Goal: Transaction & Acquisition: Purchase product/service

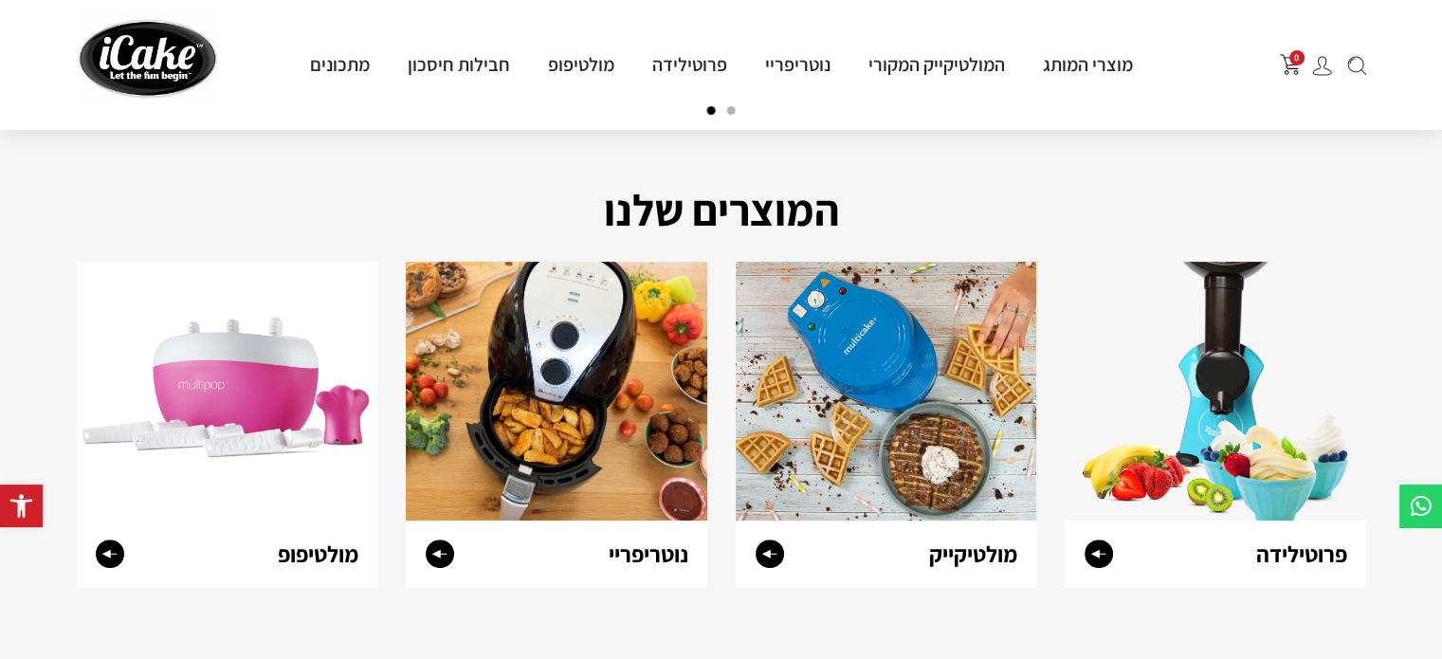
scroll to position [656, 0]
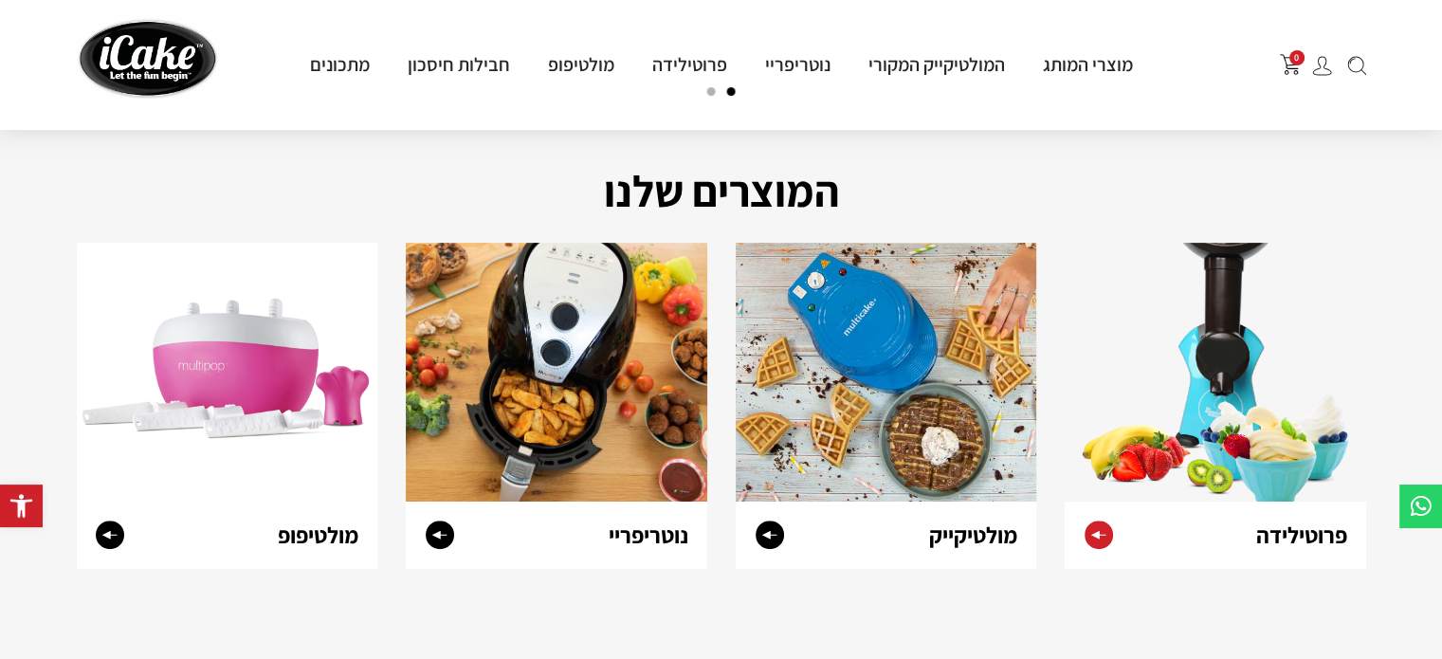
click at [1246, 451] on img at bounding box center [1215, 372] width 301 height 259
click at [774, 531] on circle at bounding box center [770, 534] width 28 height 28
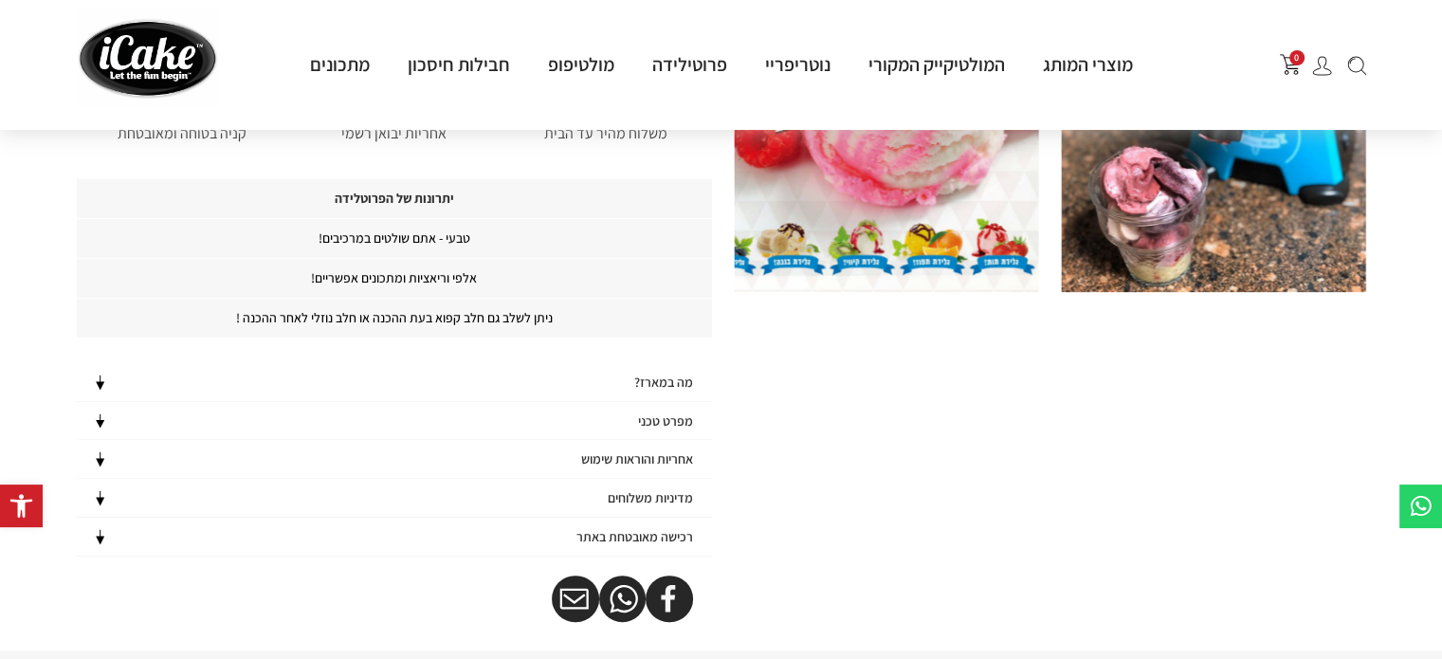
scroll to position [547, 0]
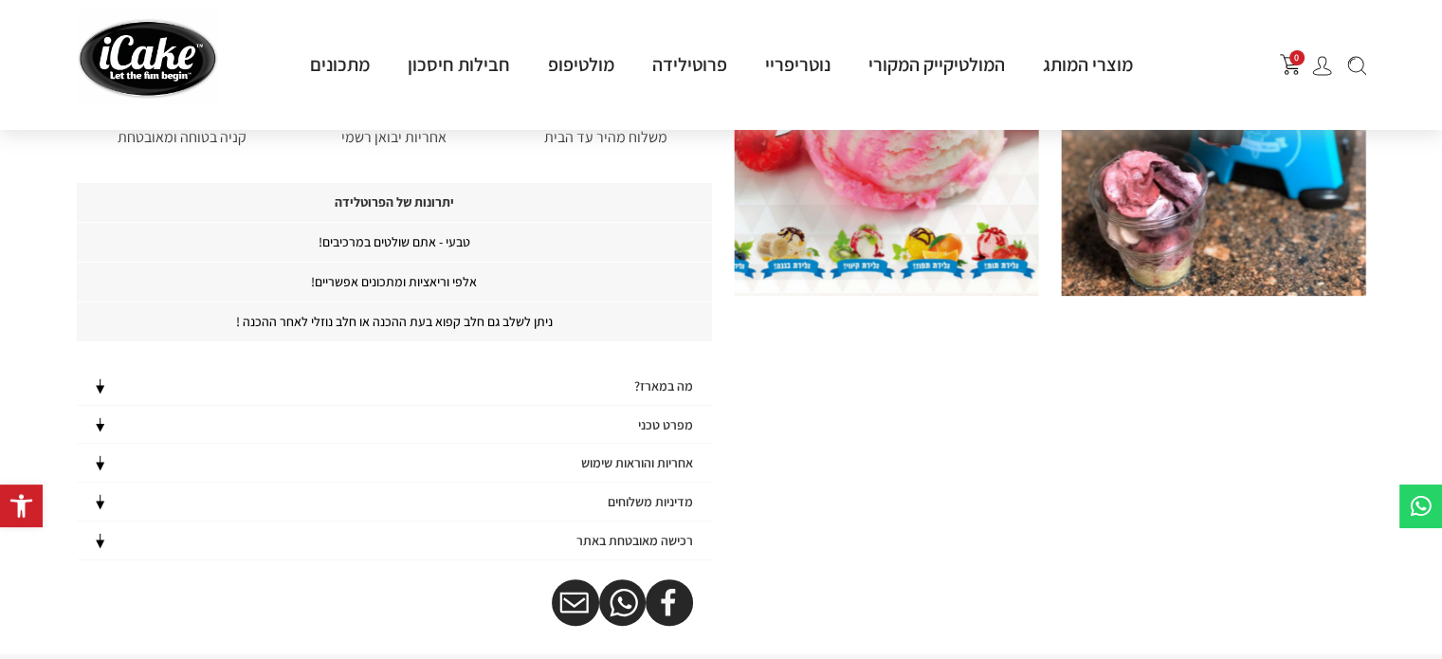
click at [638, 379] on h4 "מה במארז?" at bounding box center [663, 386] width 59 height 16
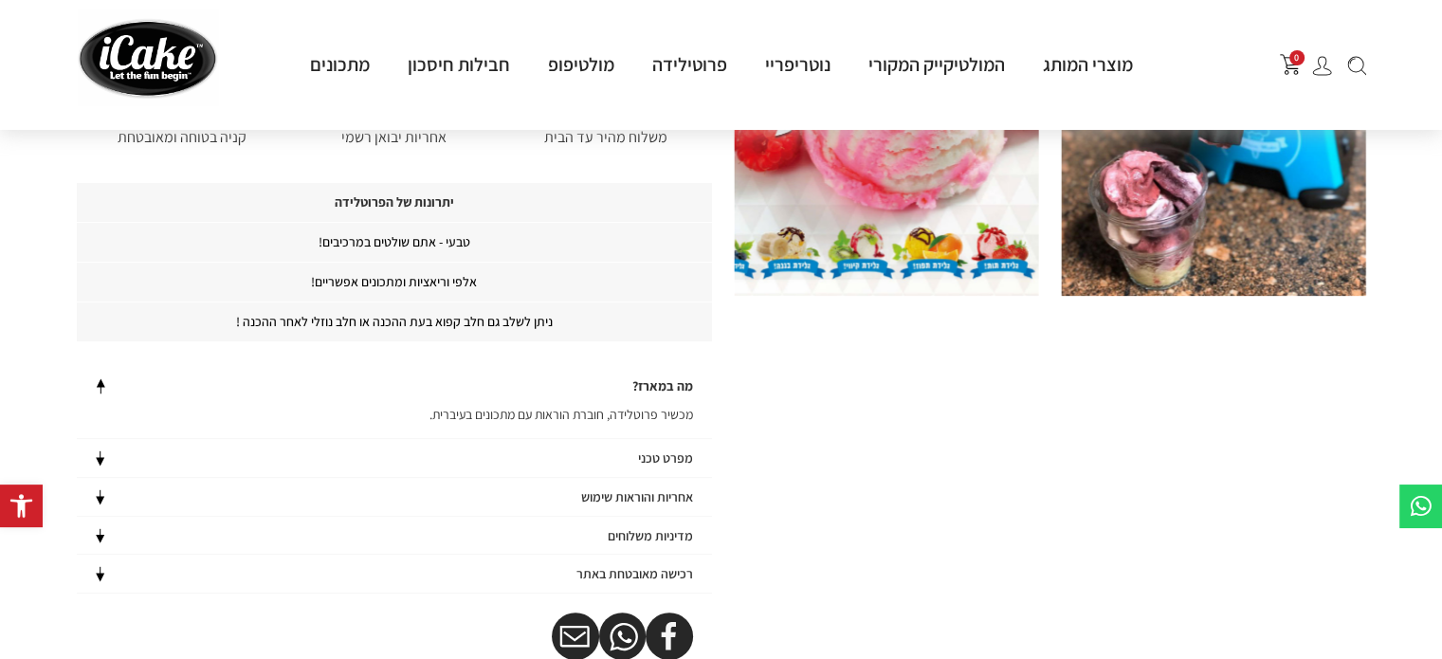
click at [638, 379] on h4 "מה במארז?" at bounding box center [662, 386] width 61 height 16
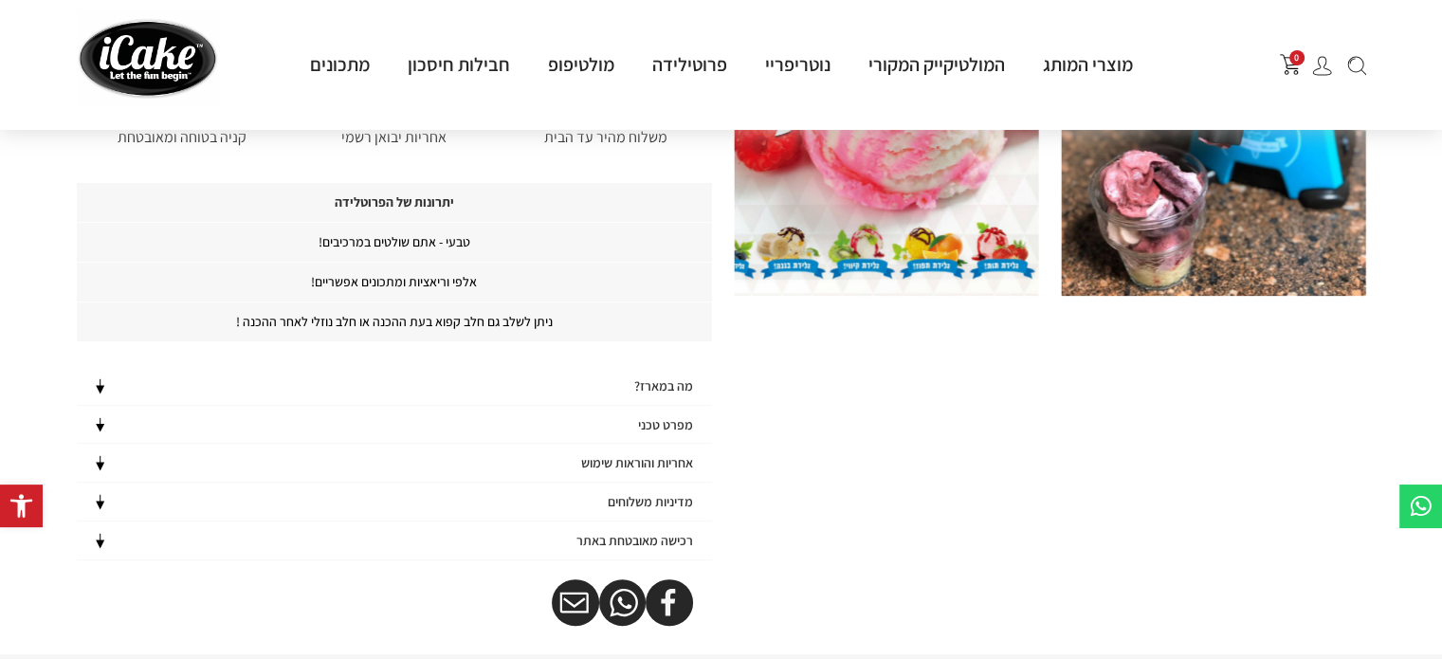
click at [643, 422] on h4 "מפרט טכני" at bounding box center [665, 425] width 55 height 16
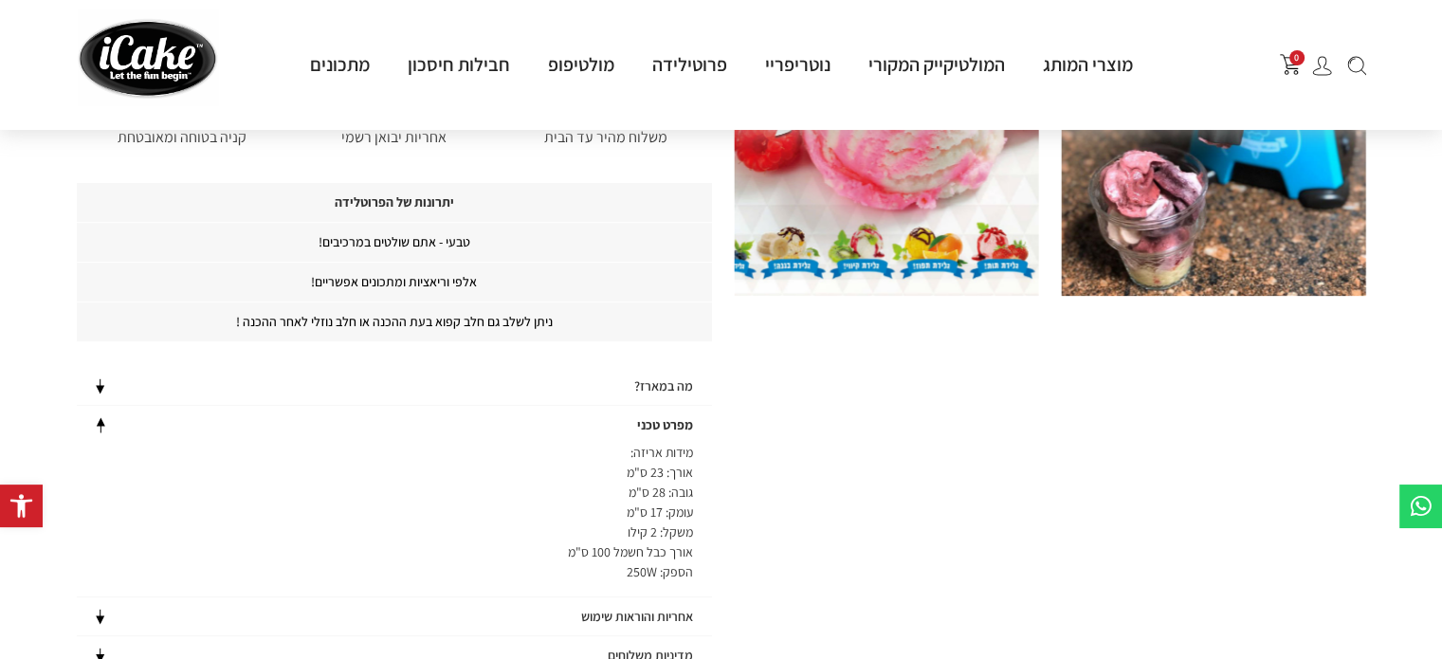
click at [643, 422] on h4 "מפרט טכני" at bounding box center [665, 425] width 56 height 16
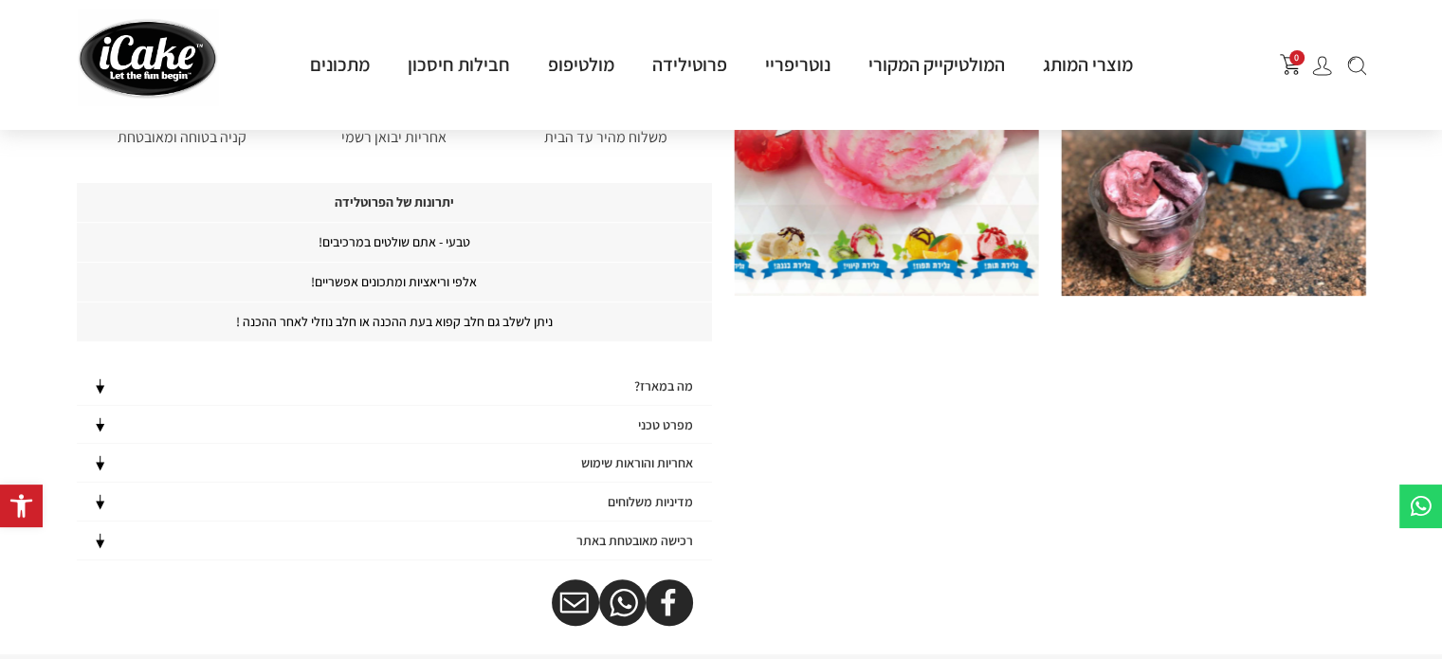
click at [637, 466] on h4 "אחריות והוראות שימוש" at bounding box center [637, 463] width 112 height 16
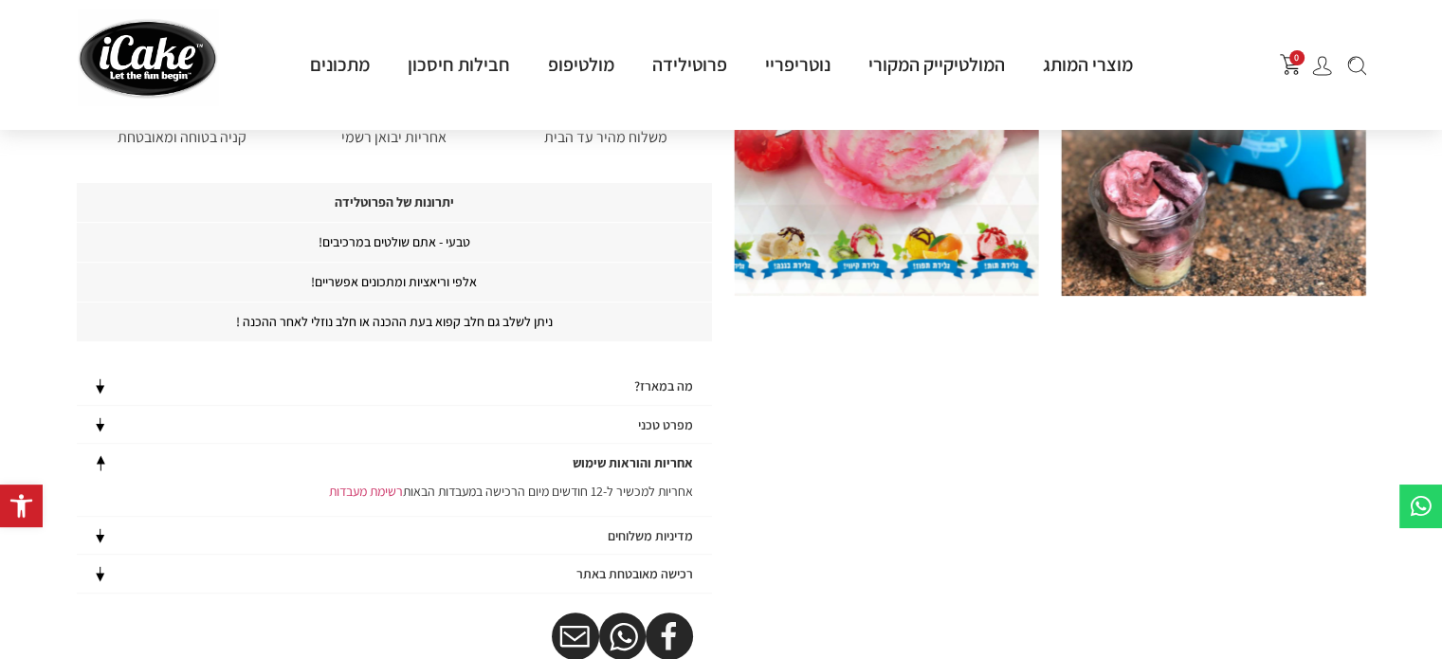
click at [637, 466] on h4 "אחריות והוראות שימוש" at bounding box center [633, 463] width 120 height 16
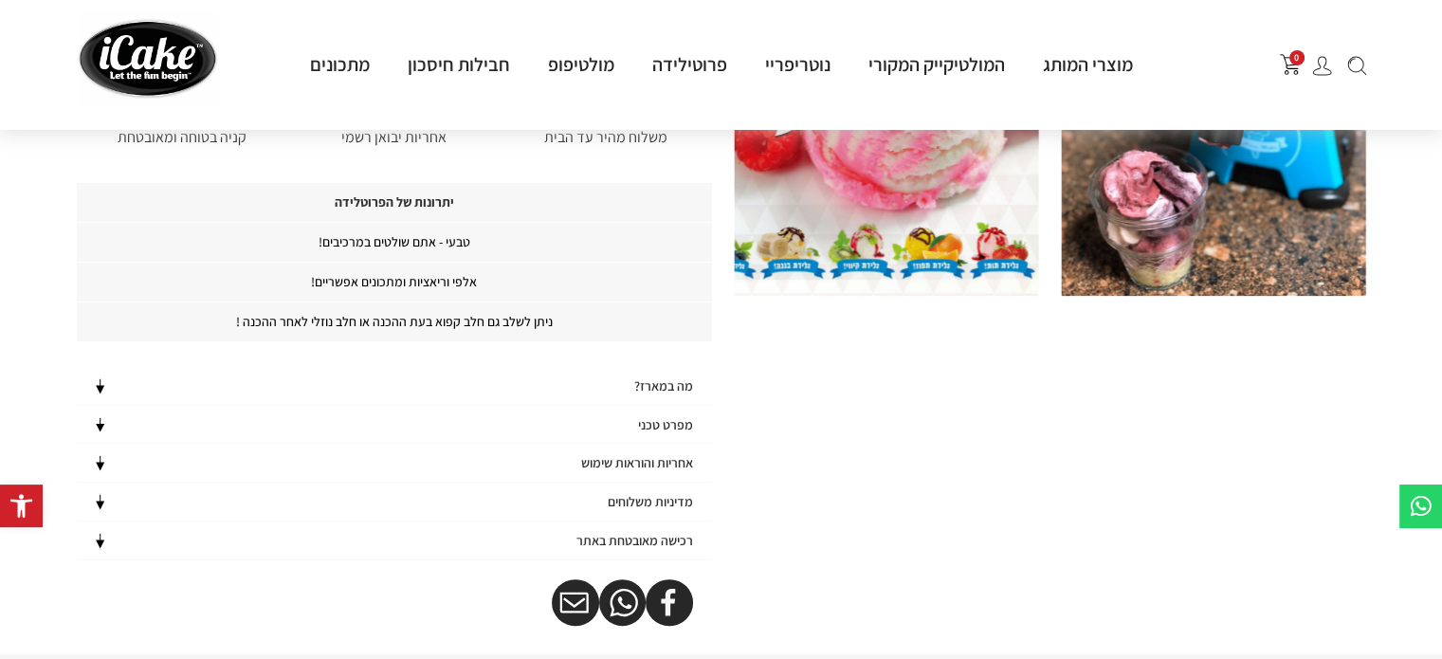
click at [638, 501] on h4 "מדיניות משלוחים" at bounding box center [650, 502] width 85 height 16
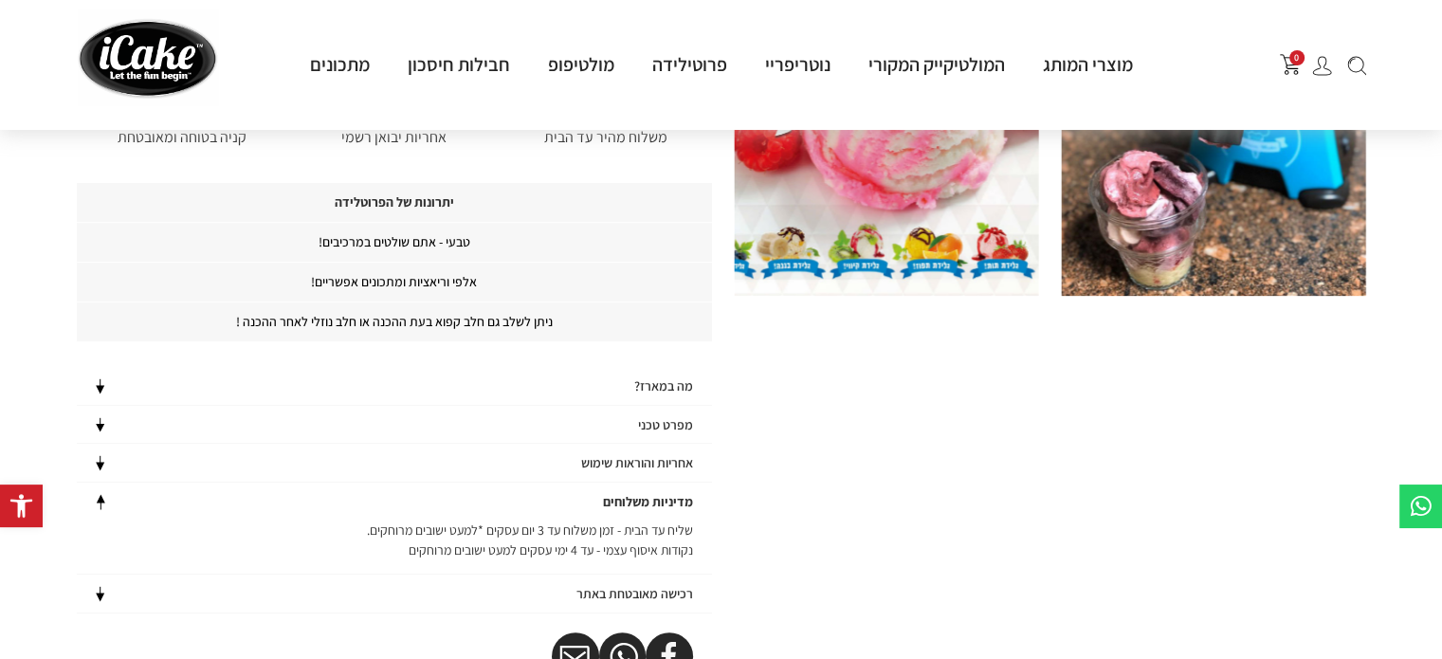
click at [638, 501] on h4 "מדיניות משלוחים" at bounding box center [648, 502] width 90 height 16
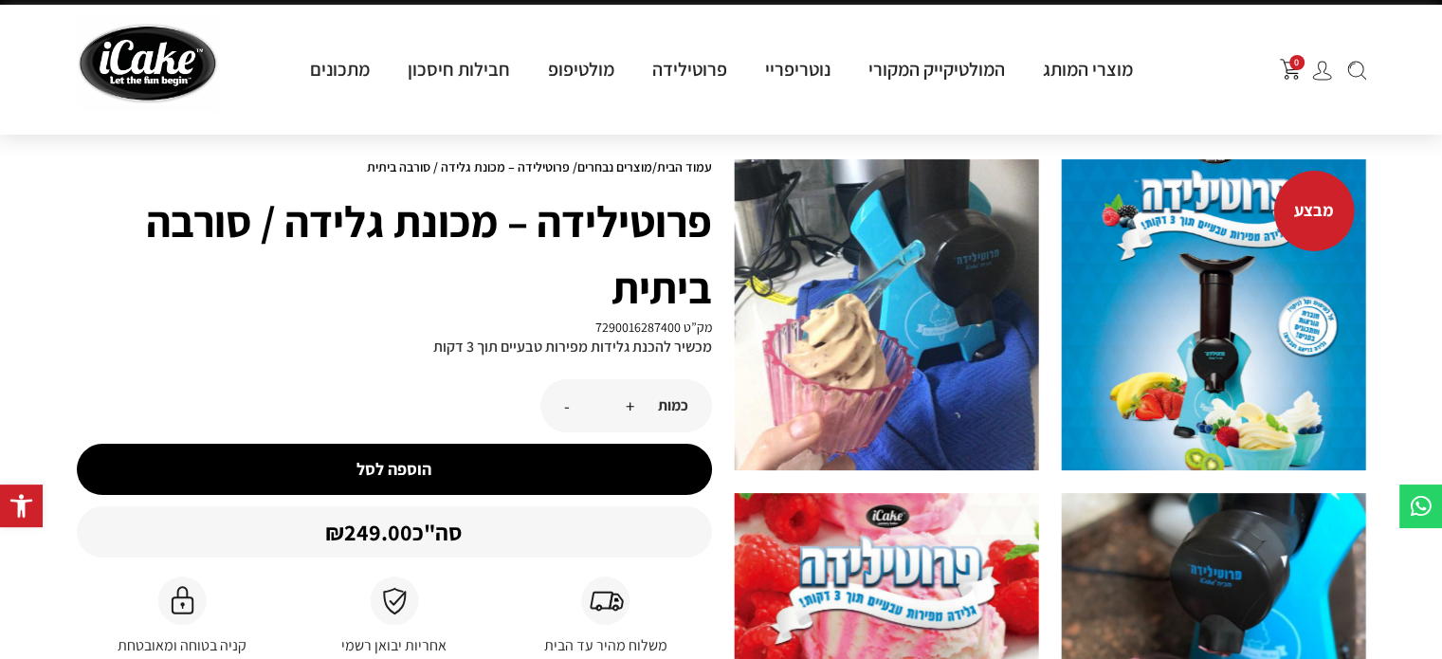
scroll to position [0, 0]
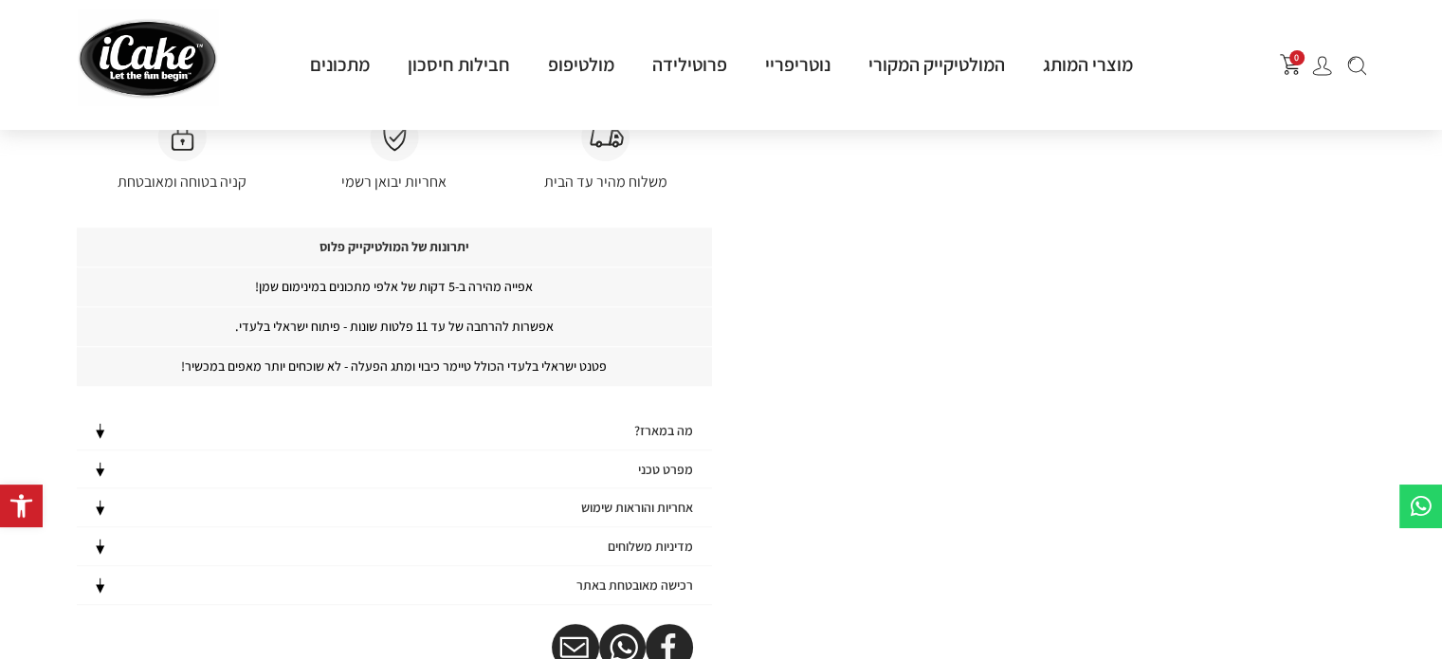
scroll to position [1204, 0]
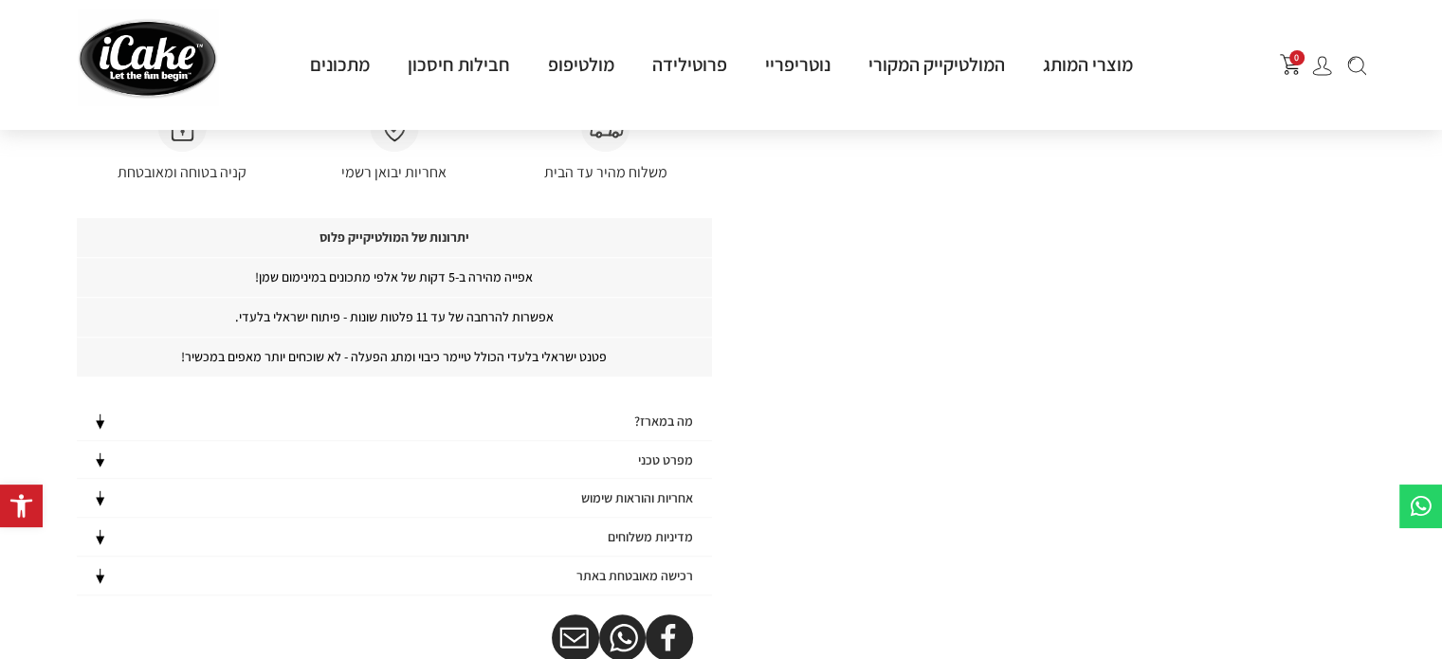
click at [1441, 273] on html "דילוג לתוכן פתח סרגל נגישות כלי נגישות כלי נגישות הגדל טקסט הגדל טקסט הקטן טקסט…" at bounding box center [721, 640] width 1442 height 3688
click at [98, 452] on img at bounding box center [100, 460] width 19 height 16
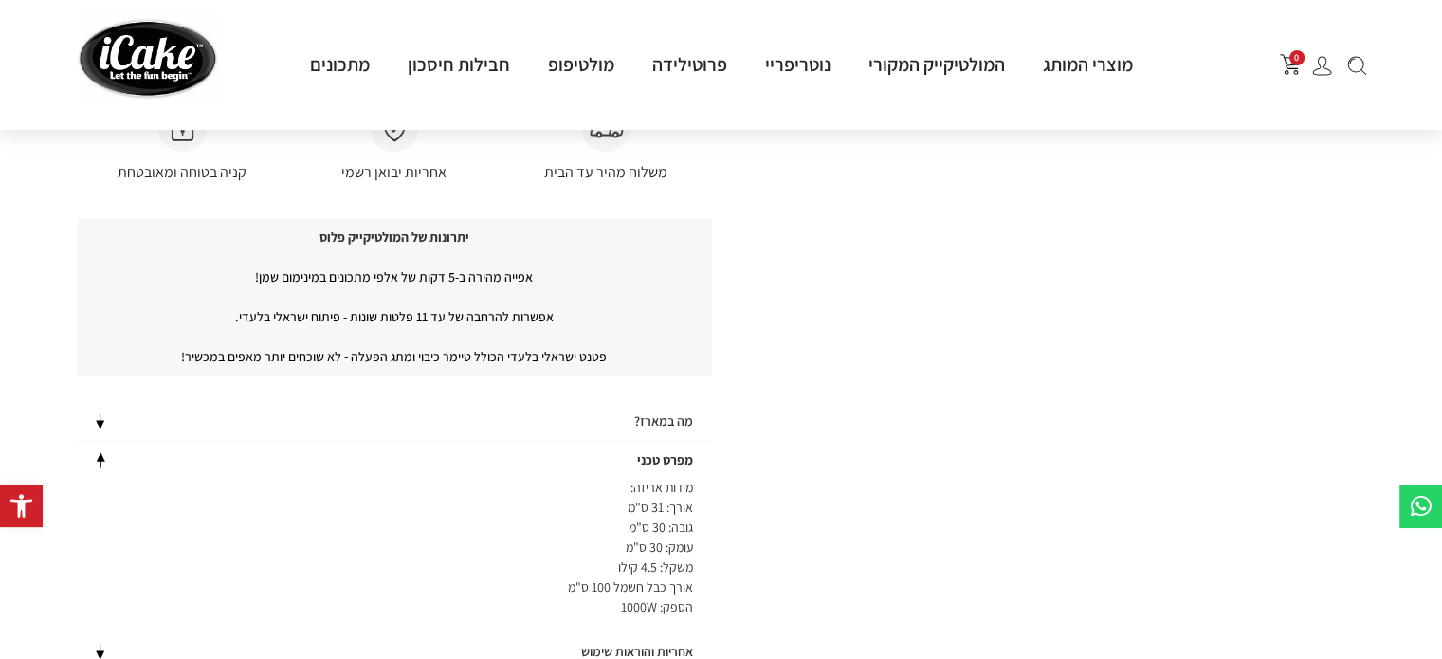
click at [98, 452] on img at bounding box center [100, 460] width 19 height 16
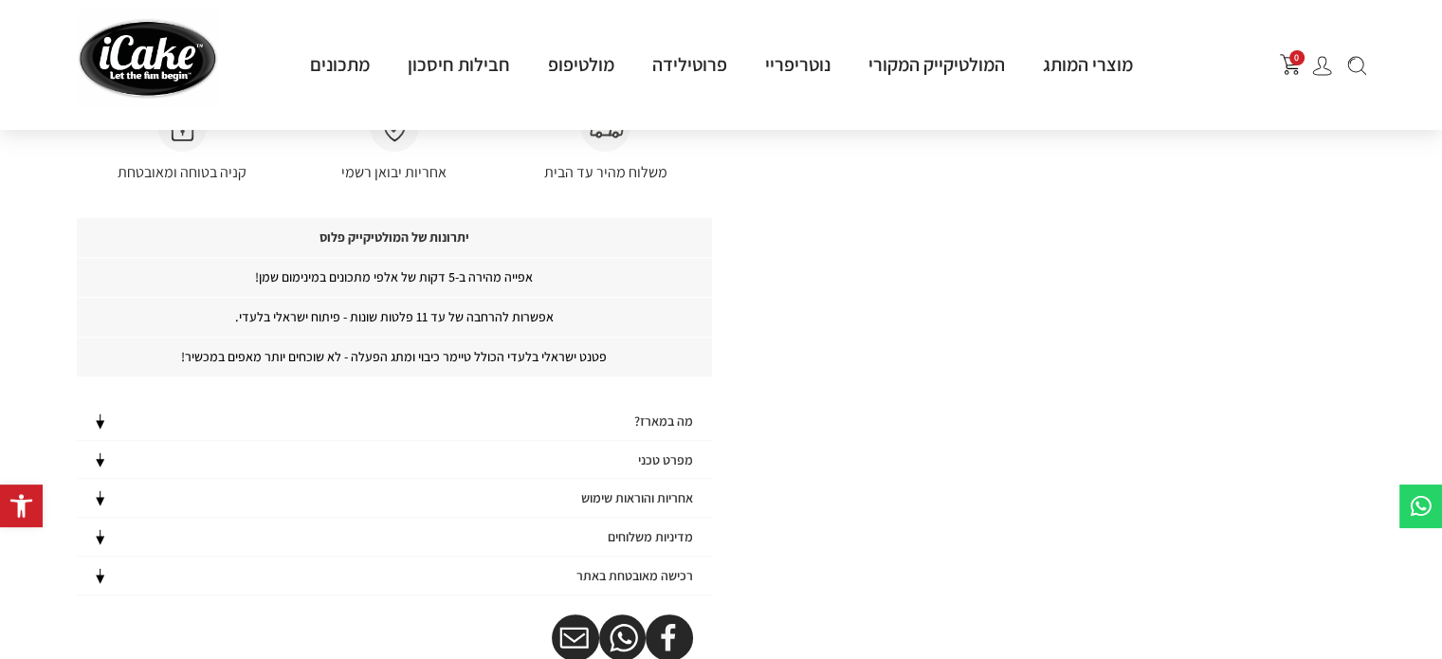
click at [94, 529] on img at bounding box center [100, 537] width 19 height 16
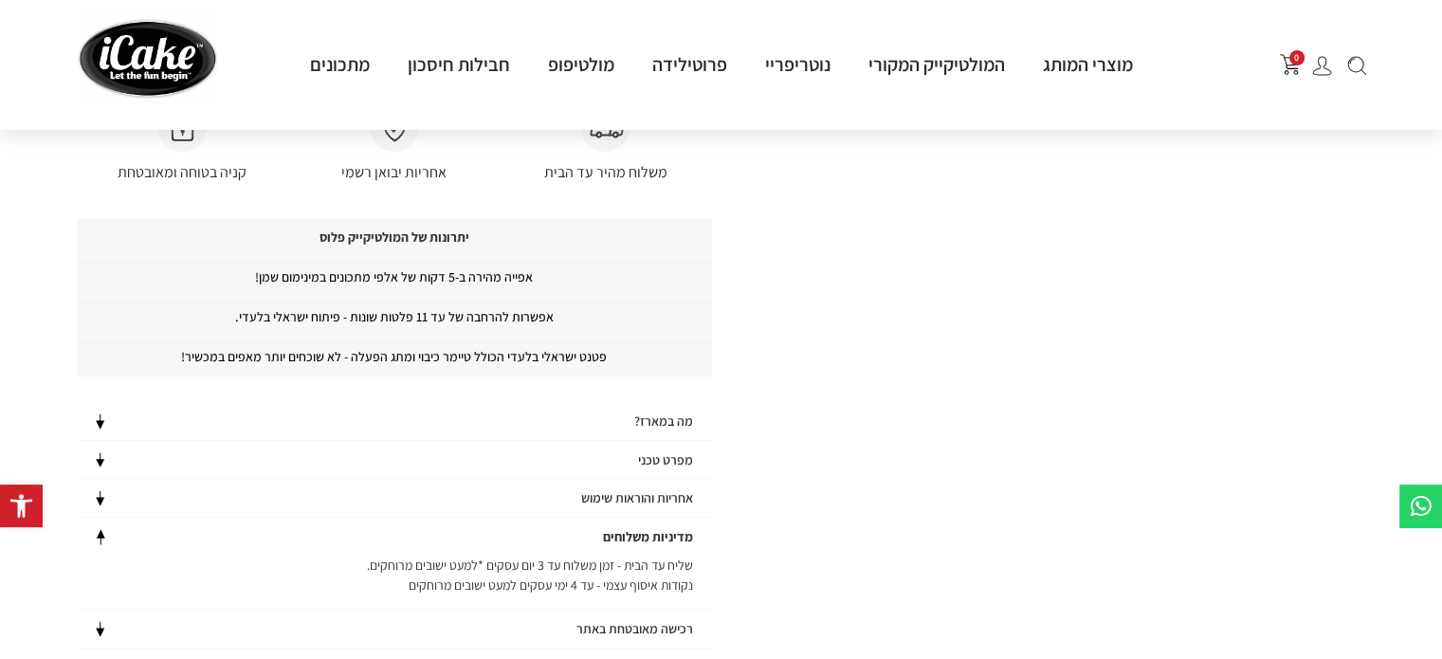
click at [94, 529] on img at bounding box center [100, 537] width 19 height 16
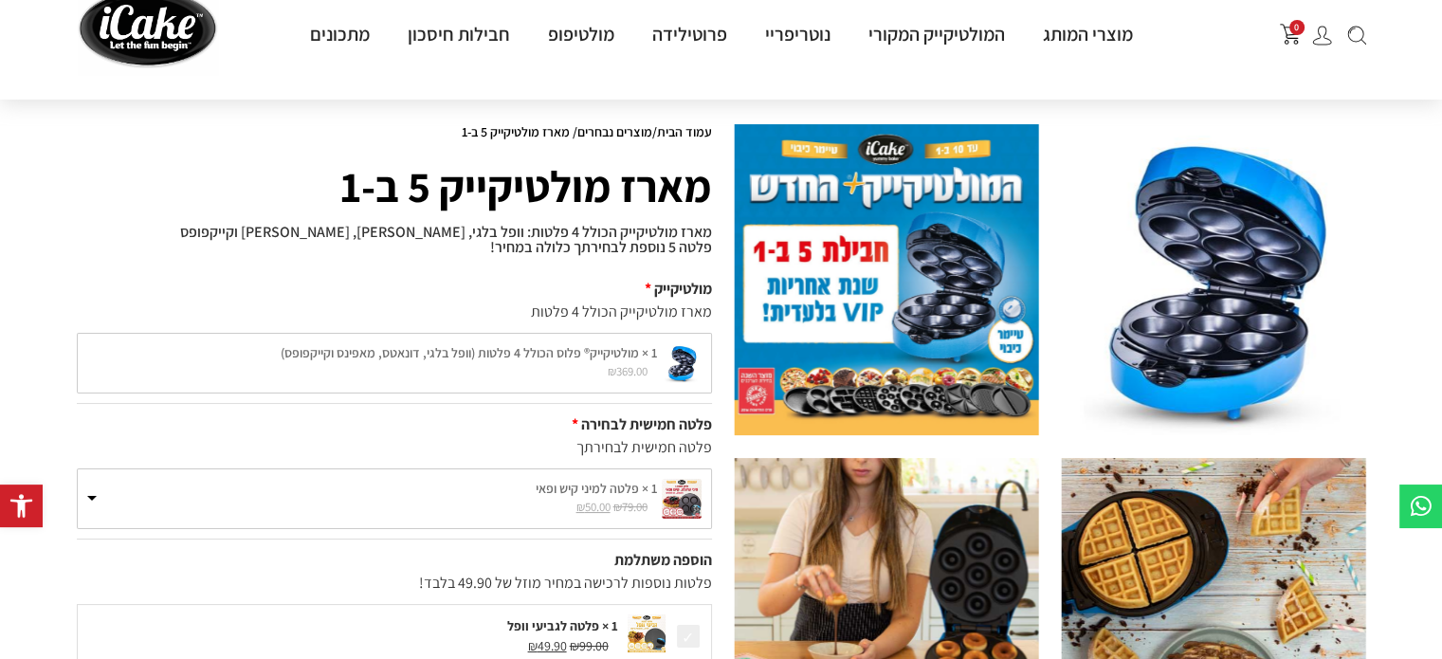
scroll to position [0, 0]
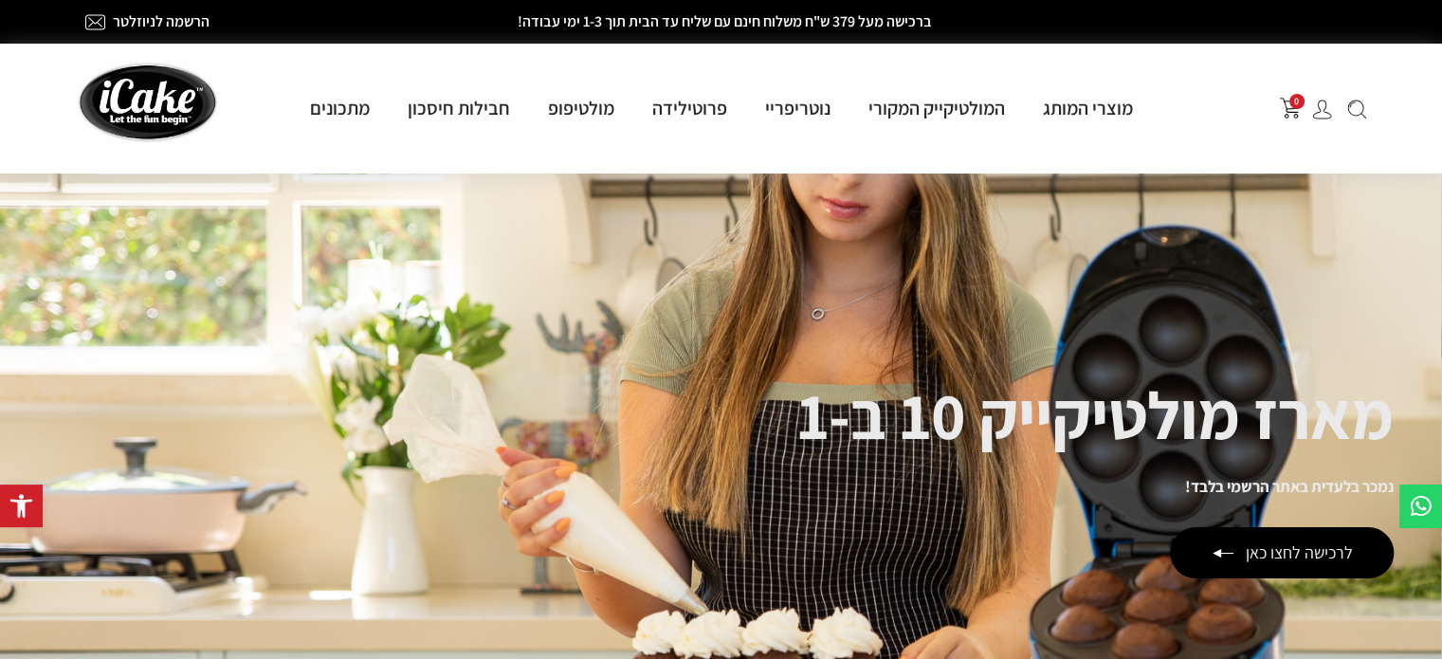
scroll to position [20, 0]
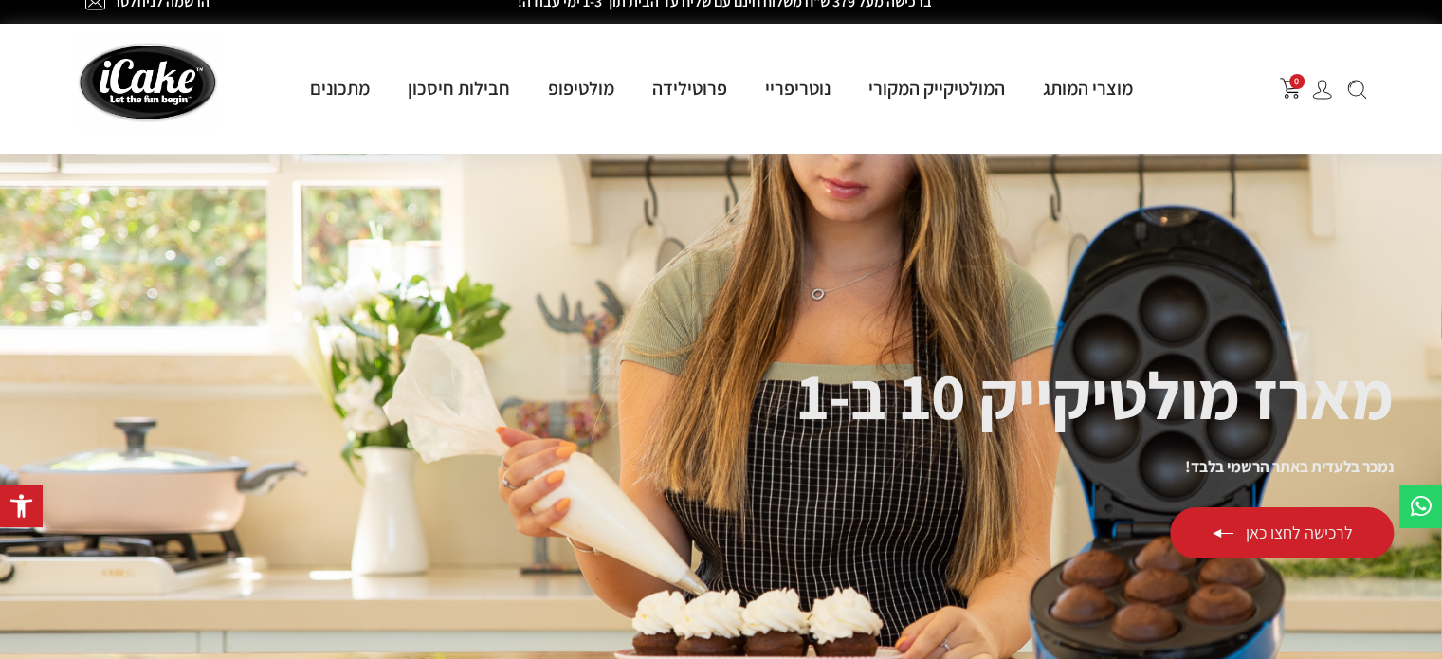
click at [1269, 520] on div "לרכישה לחצו כאן" at bounding box center [1283, 532] width 224 height 51
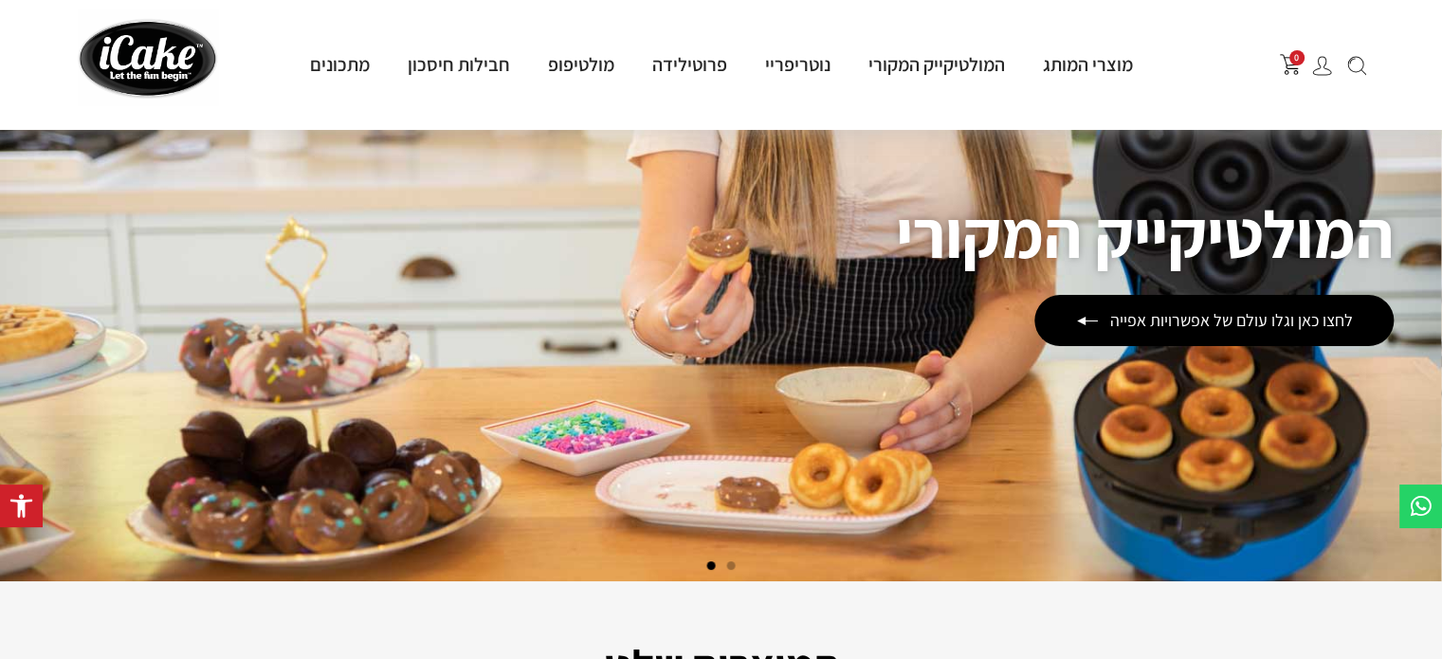
scroll to position [213, 0]
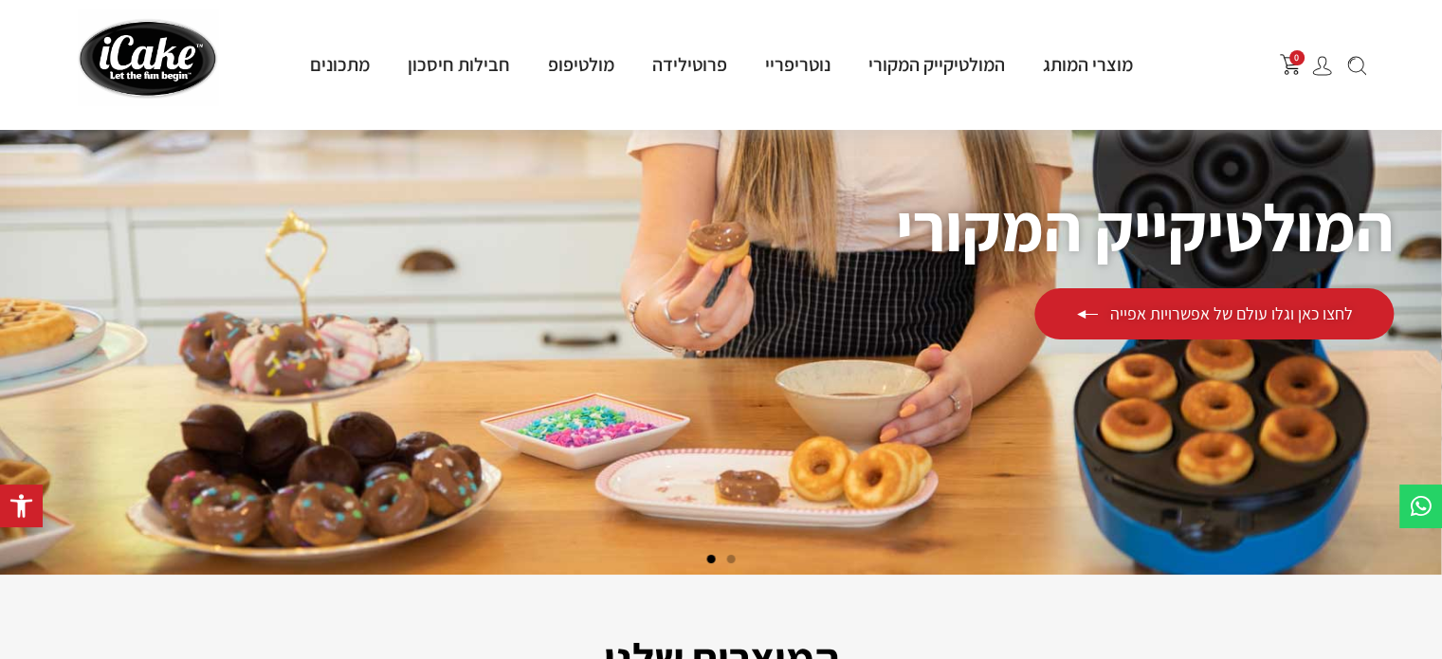
click at [1218, 321] on div "לחצו כאן וגלו עולם של אפשרויות אפייה" at bounding box center [1214, 313] width 359 height 51
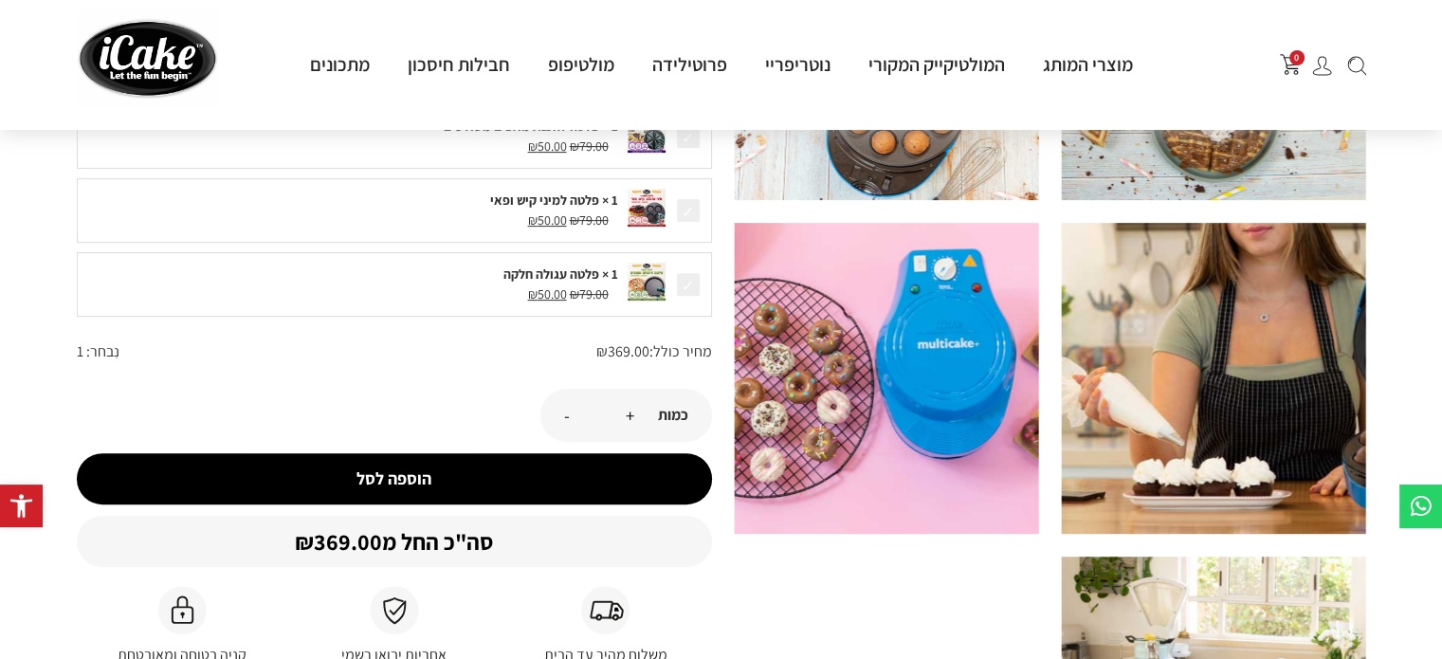
scroll to position [623, 0]
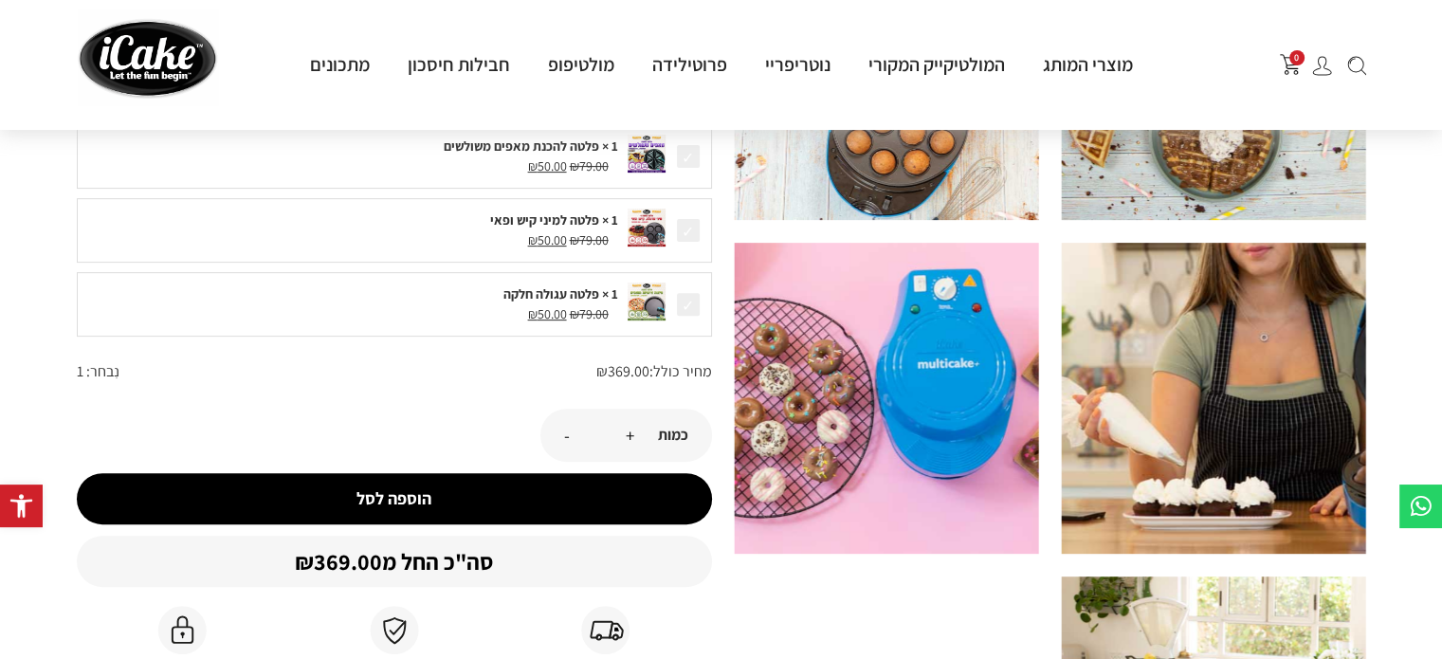
click at [392, 499] on button "הוספה לסל" at bounding box center [394, 498] width 635 height 51
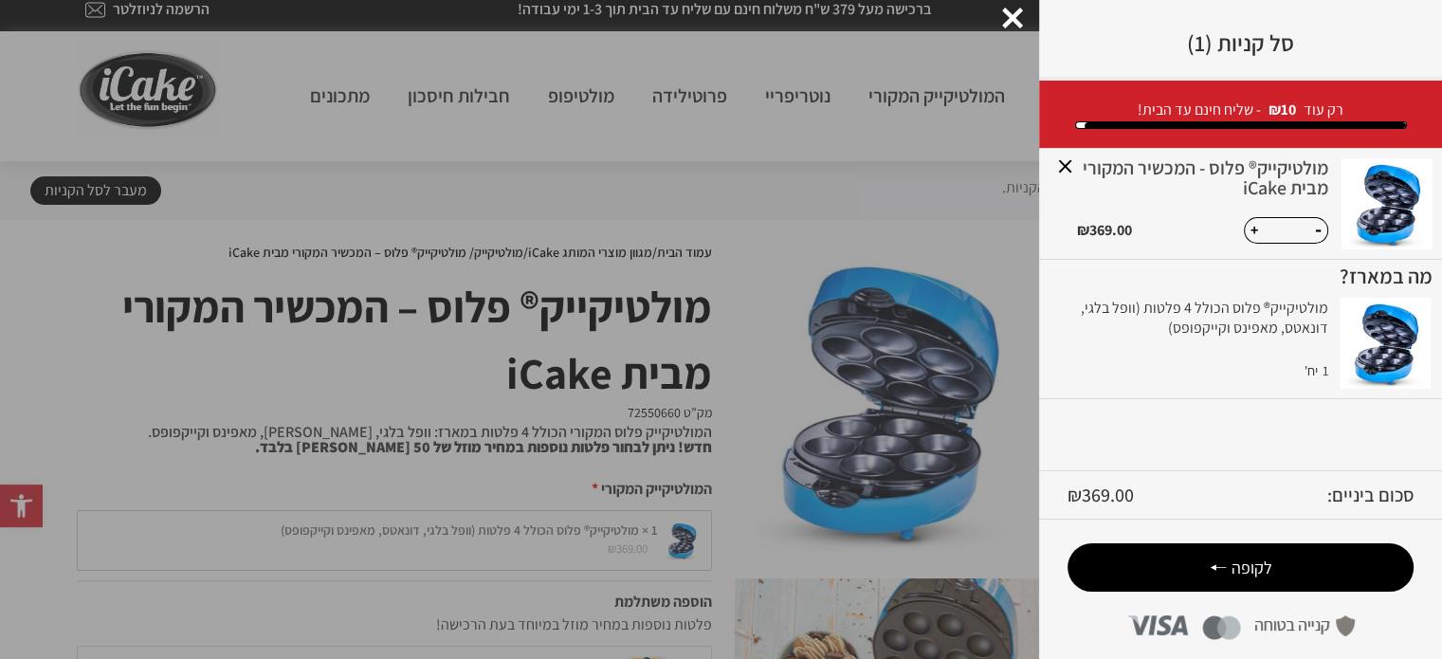
scroll to position [19, 0]
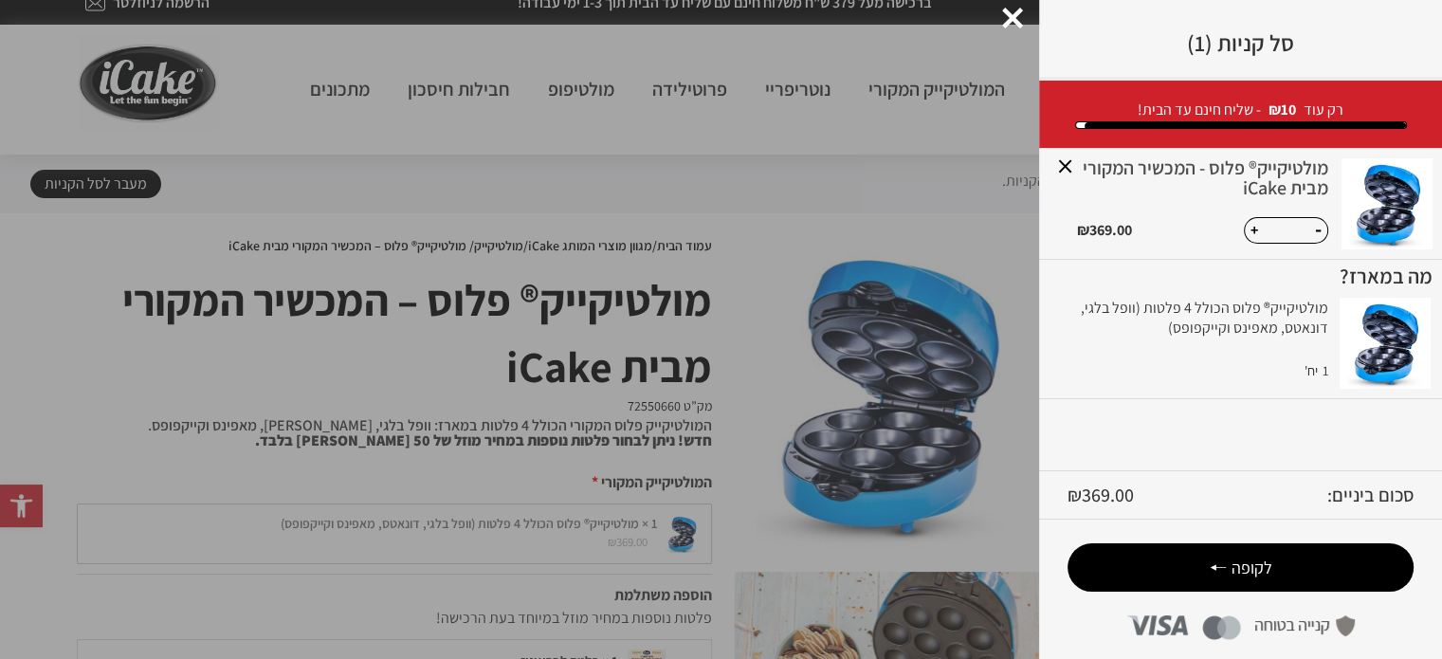
click at [1215, 117] on span "- שליח חינם עד הבית!" at bounding box center [1199, 110] width 123 height 20
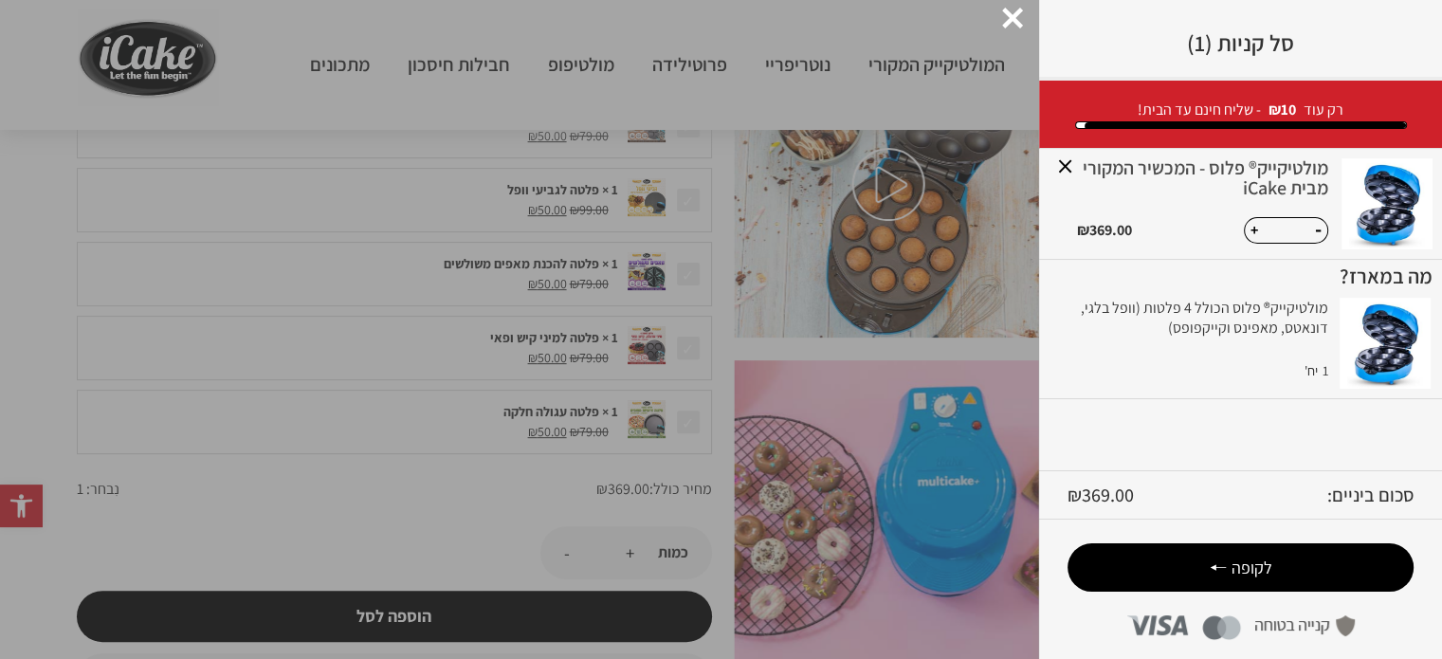
scroll to position [576, 0]
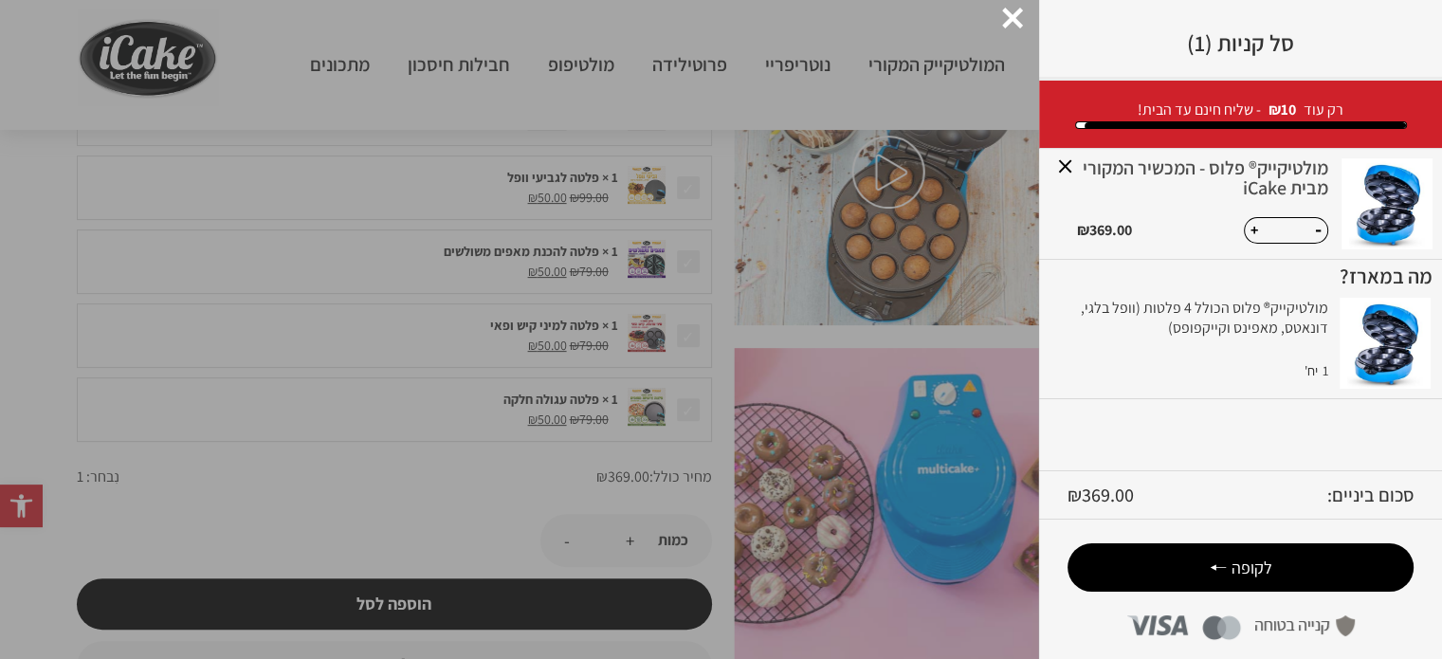
click at [1237, 564] on span "לקופה" at bounding box center [1251, 567] width 41 height 22
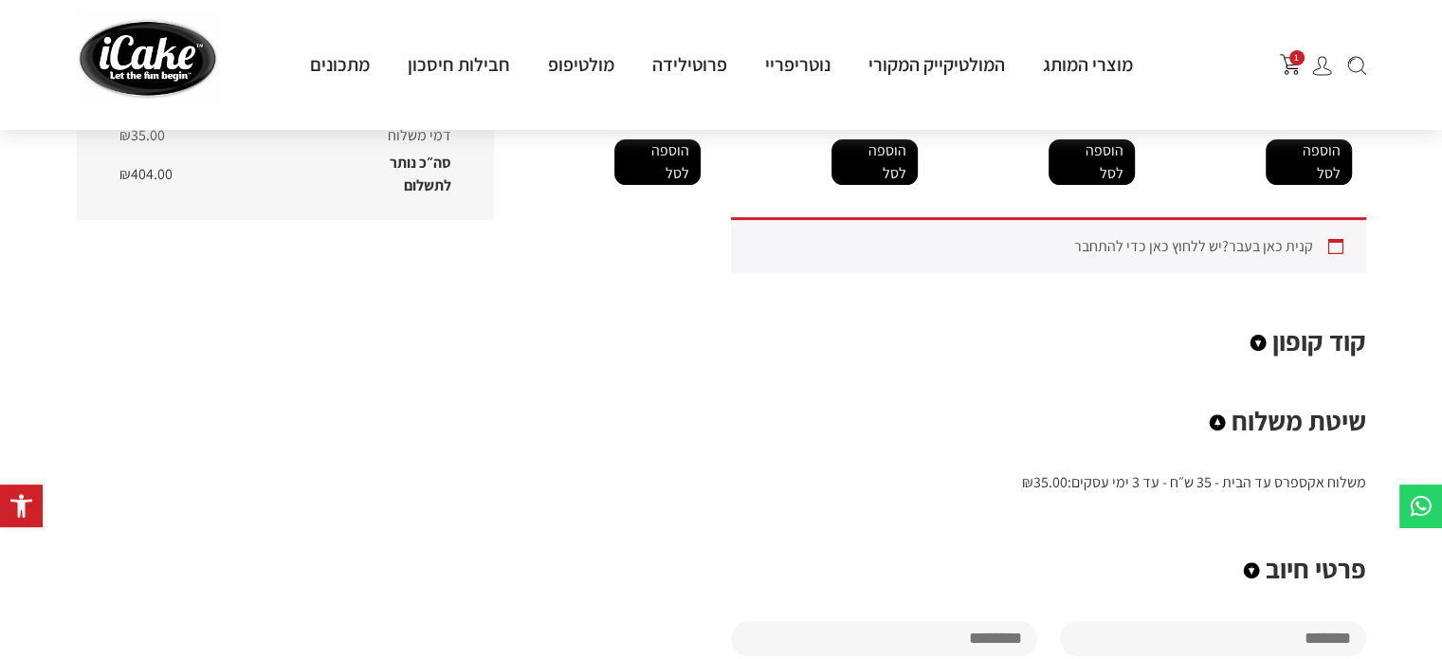
scroll to position [568, 0]
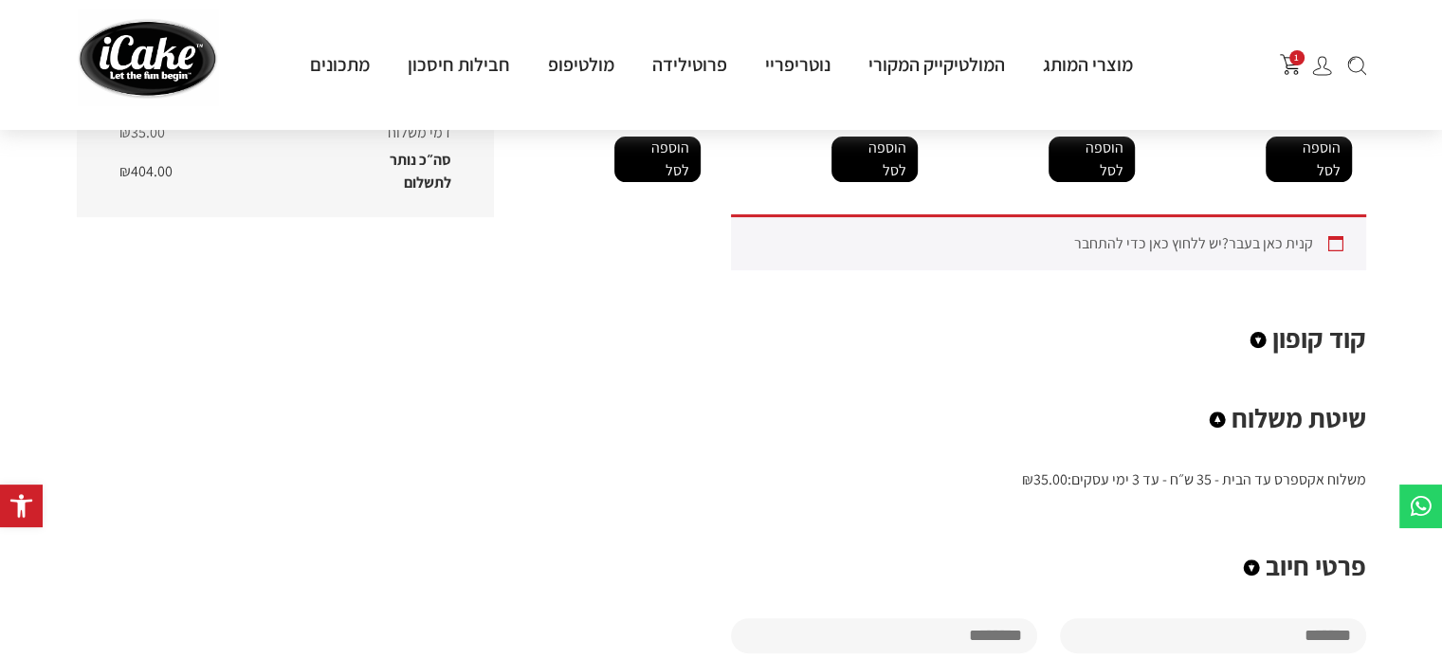
click at [1223, 214] on div "קנית כאן בעבר? יש ללחוץ כאן כדי להתחבר" at bounding box center [1048, 242] width 635 height 56
click at [1339, 224] on div "קנית כאן בעבר? יש ללחוץ כאן כדי להתחבר" at bounding box center [1048, 242] width 635 height 56
click at [1187, 233] on link "יש ללחוץ כאן כדי להתחבר" at bounding box center [1148, 243] width 148 height 20
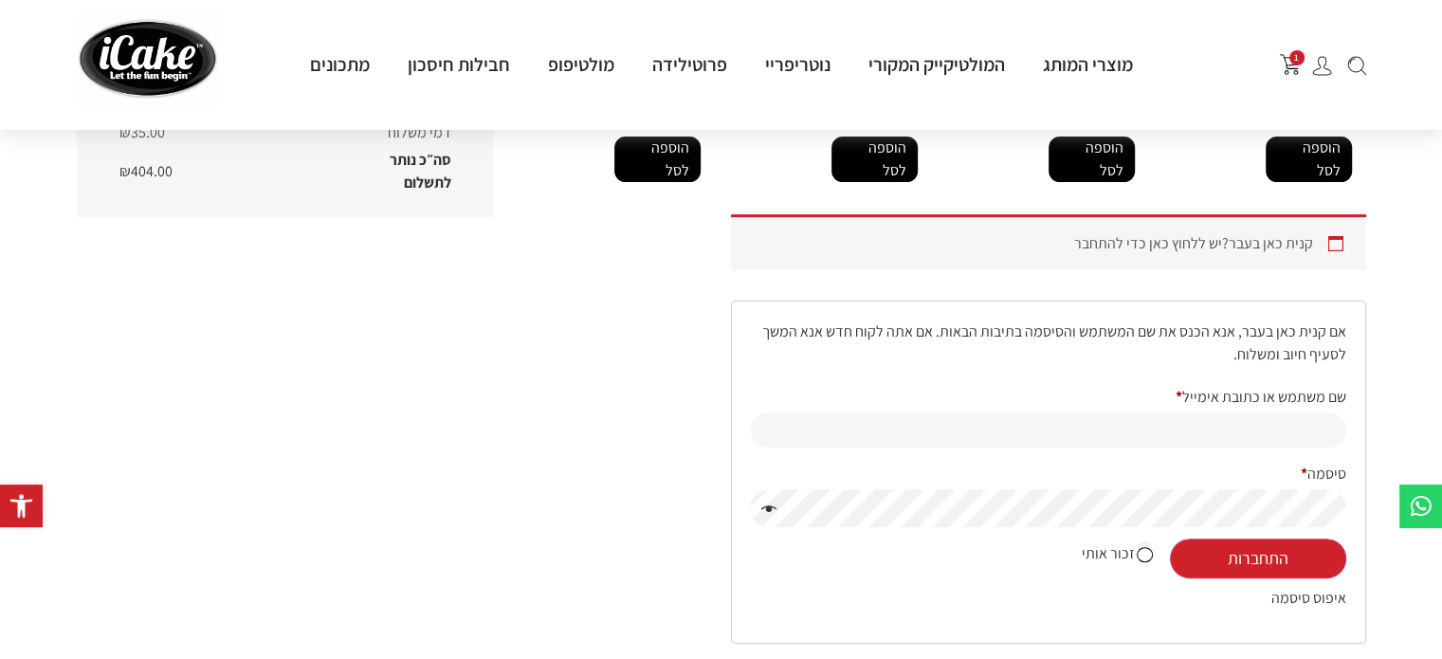
click at [1235, 412] on input "שם משתמש או כתובת אימייל * חובה" at bounding box center [1048, 429] width 595 height 35
type input "**********"
click at [1308, 588] on link "איפוס סיסמה" at bounding box center [1308, 598] width 75 height 20
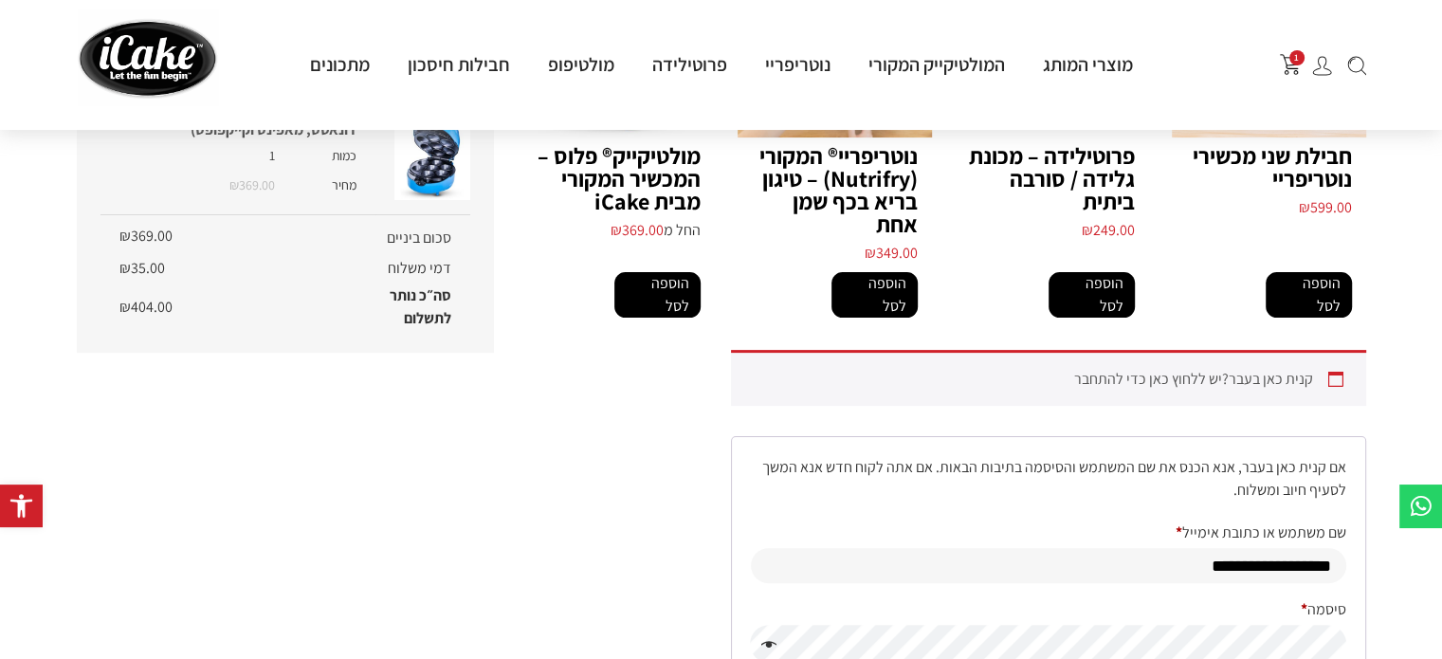
scroll to position [409, 0]
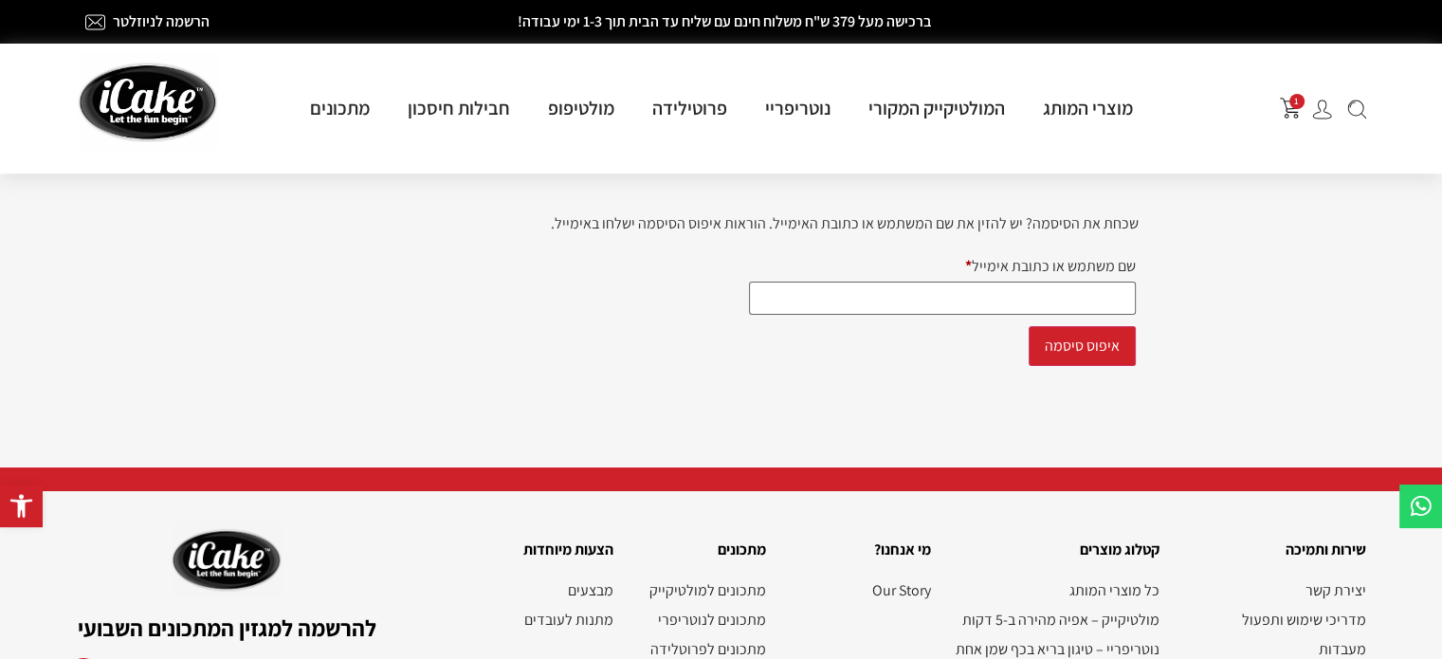
click at [139, 22] on link "הרשמה לניוזלטר" at bounding box center [161, 21] width 97 height 20
click at [94, 19] on icon at bounding box center [94, 20] width 13 height 6
click at [1289, 109] on img "פתח עגלת קניות צדדית" at bounding box center [1290, 108] width 21 height 21
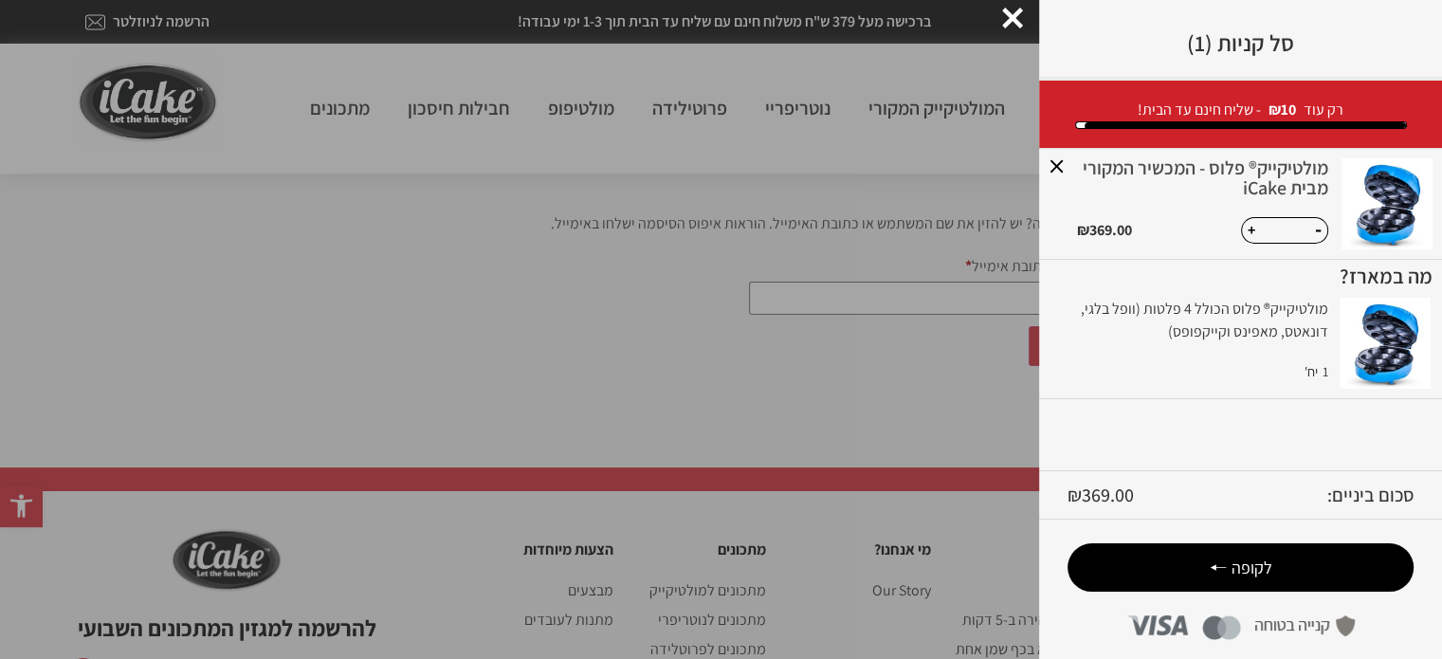
click at [1079, 126] on div at bounding box center [1241, 125] width 332 height 8
click at [1302, 125] on div at bounding box center [1244, 126] width 321 height 8
click at [1266, 564] on span "לקופה" at bounding box center [1251, 567] width 41 height 22
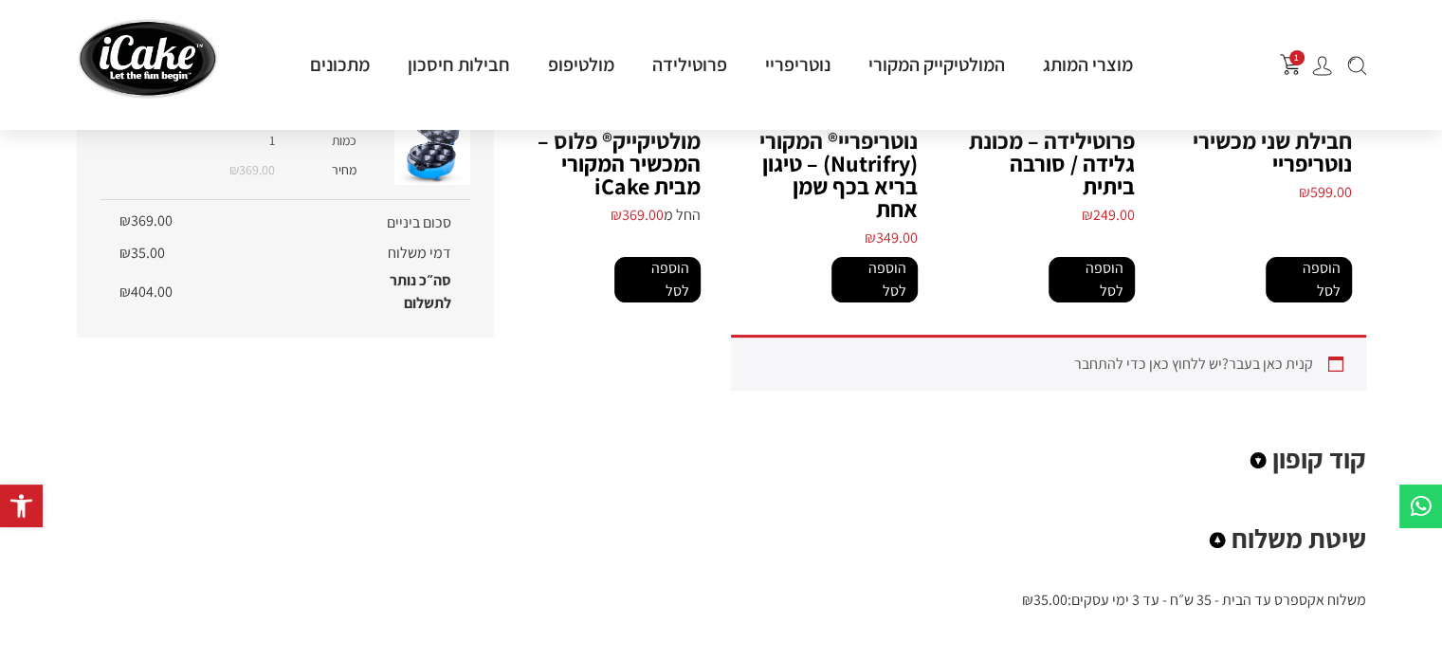
scroll to position [519, 0]
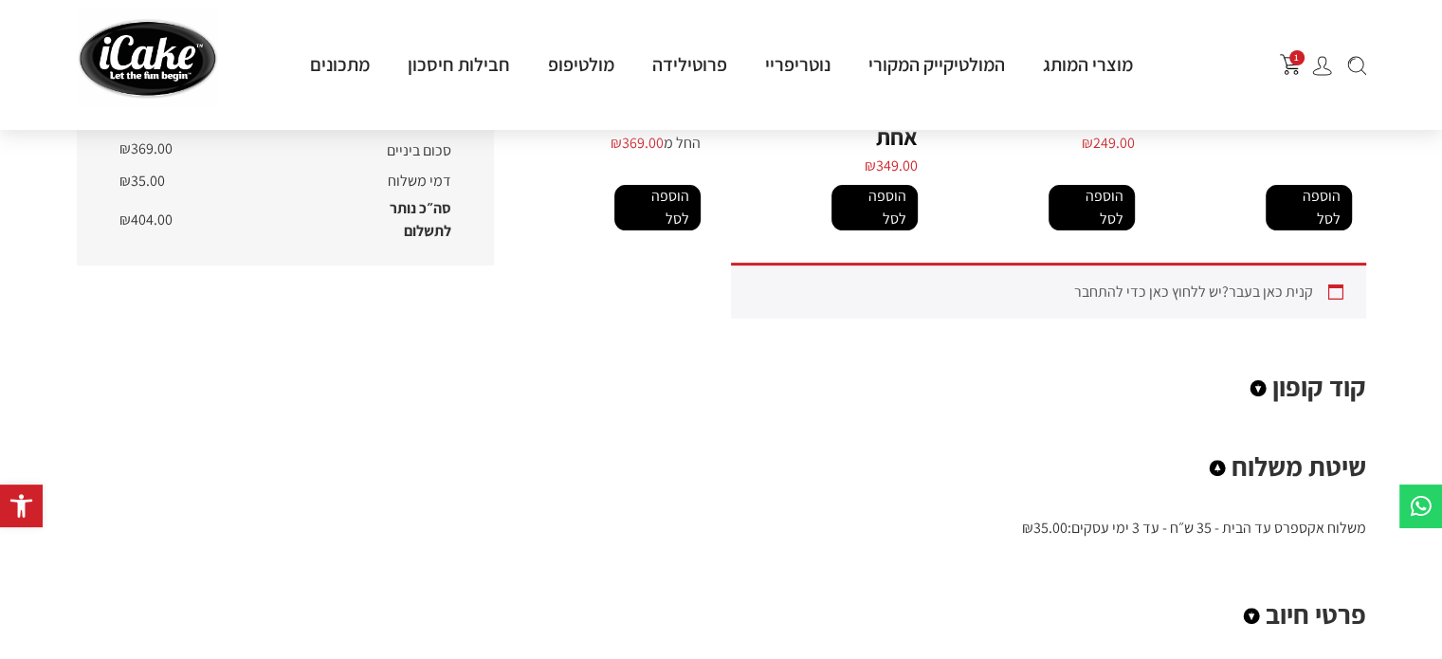
click at [1261, 380] on circle at bounding box center [1257, 388] width 16 height 16
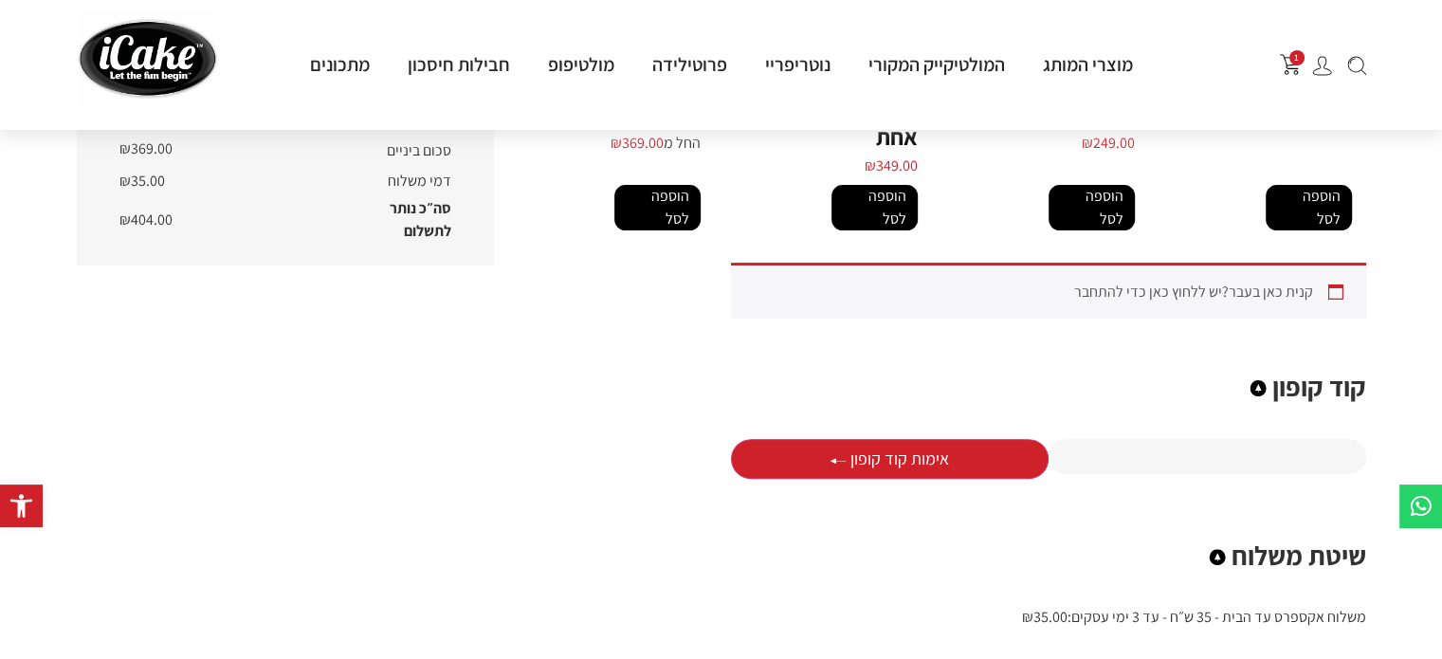
click at [1240, 439] on input "קופון:" at bounding box center [1207, 456] width 318 height 35
type input "*********"
click at [877, 440] on button "אימות קוד קופון" at bounding box center [890, 459] width 318 height 40
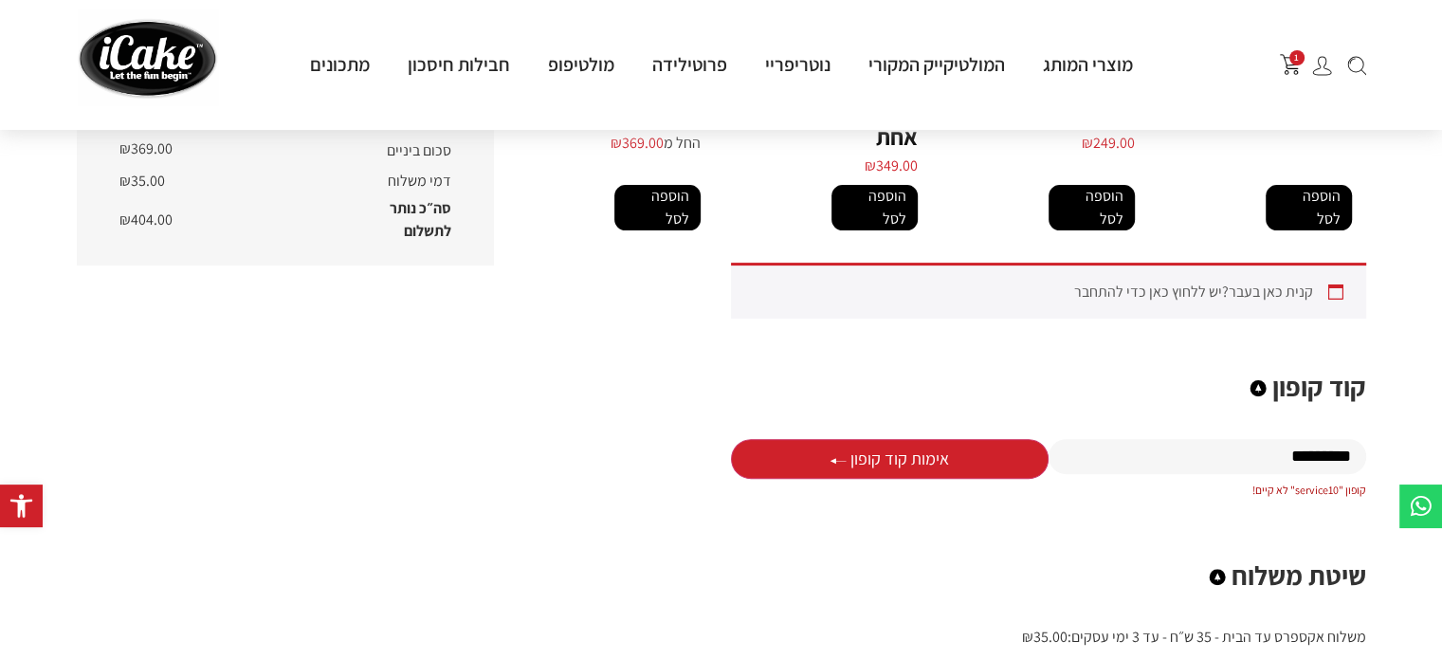
click at [423, 378] on div "סיכום הזמנה עריכה × × מולטיקייק® פלוס - המכשיר המקורי מבית iCake כמות - כמות של…" at bounding box center [285, 670] width 436 height 1758
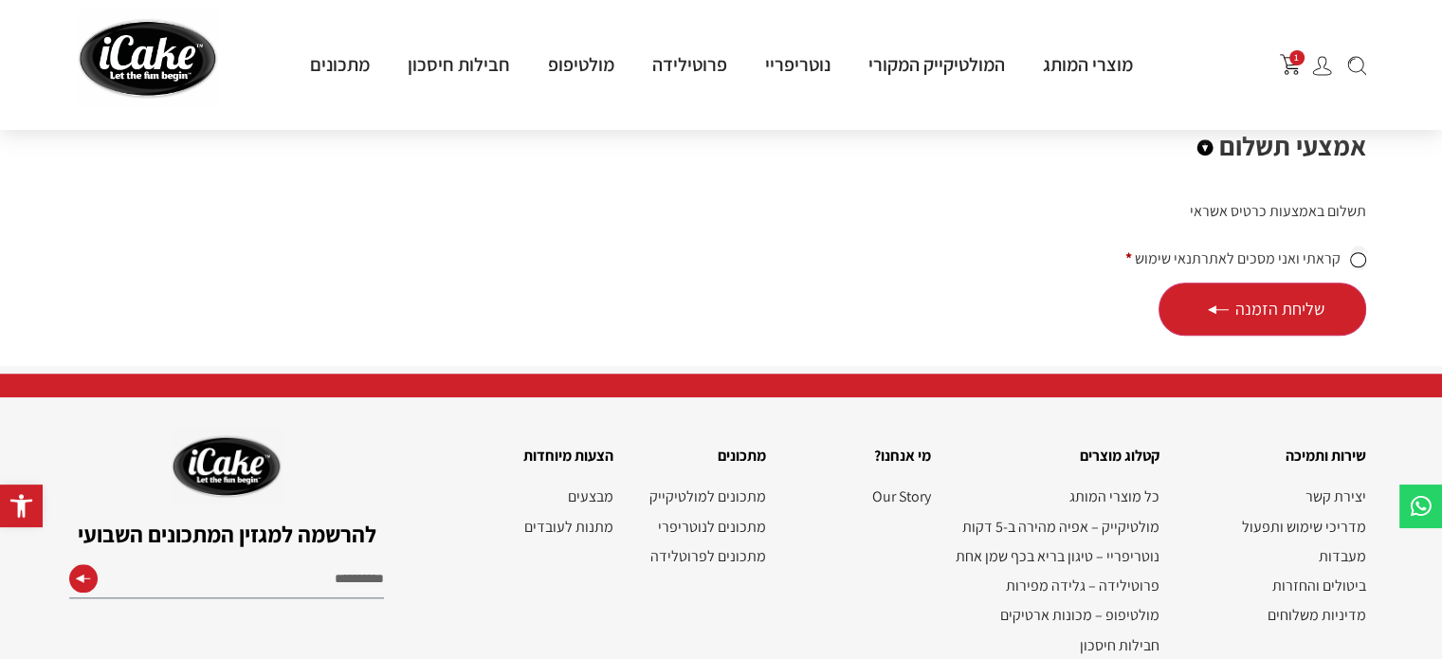
scroll to position [1689, 0]
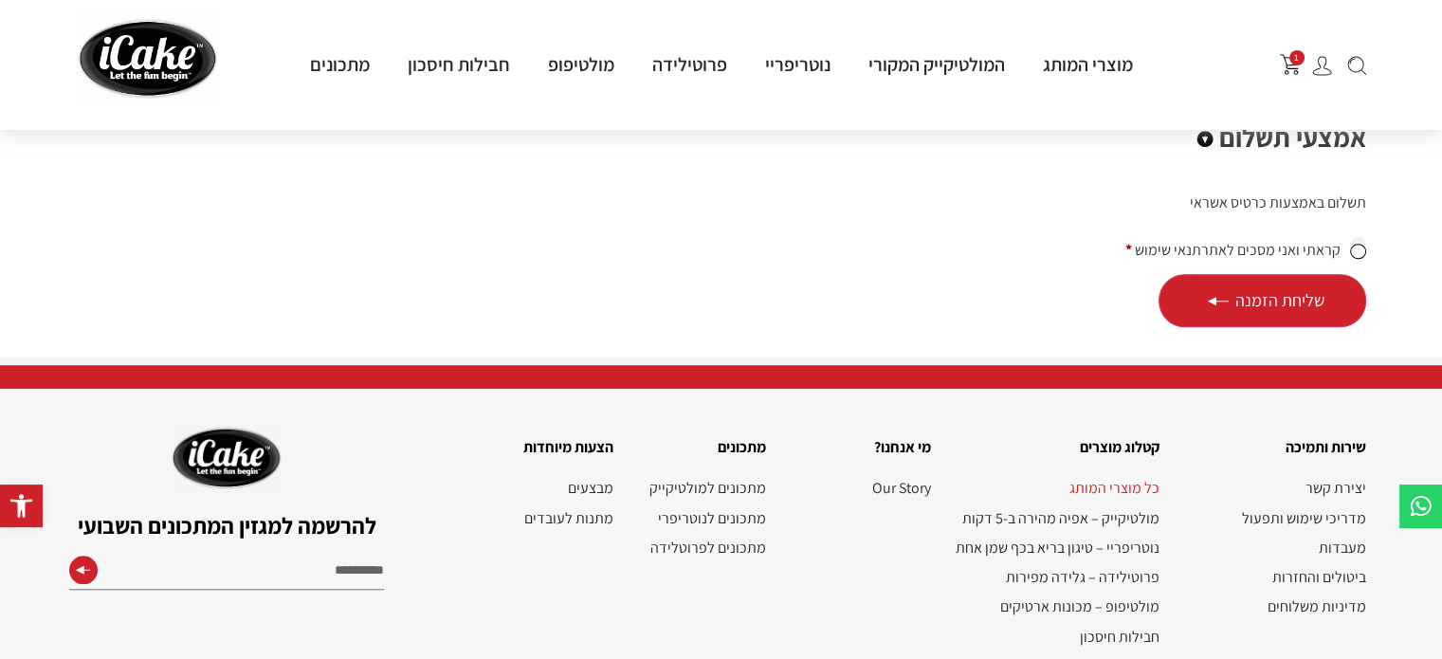
click at [1122, 479] on link "כל מוצרי המותג" at bounding box center [1054, 488] width 209 height 18
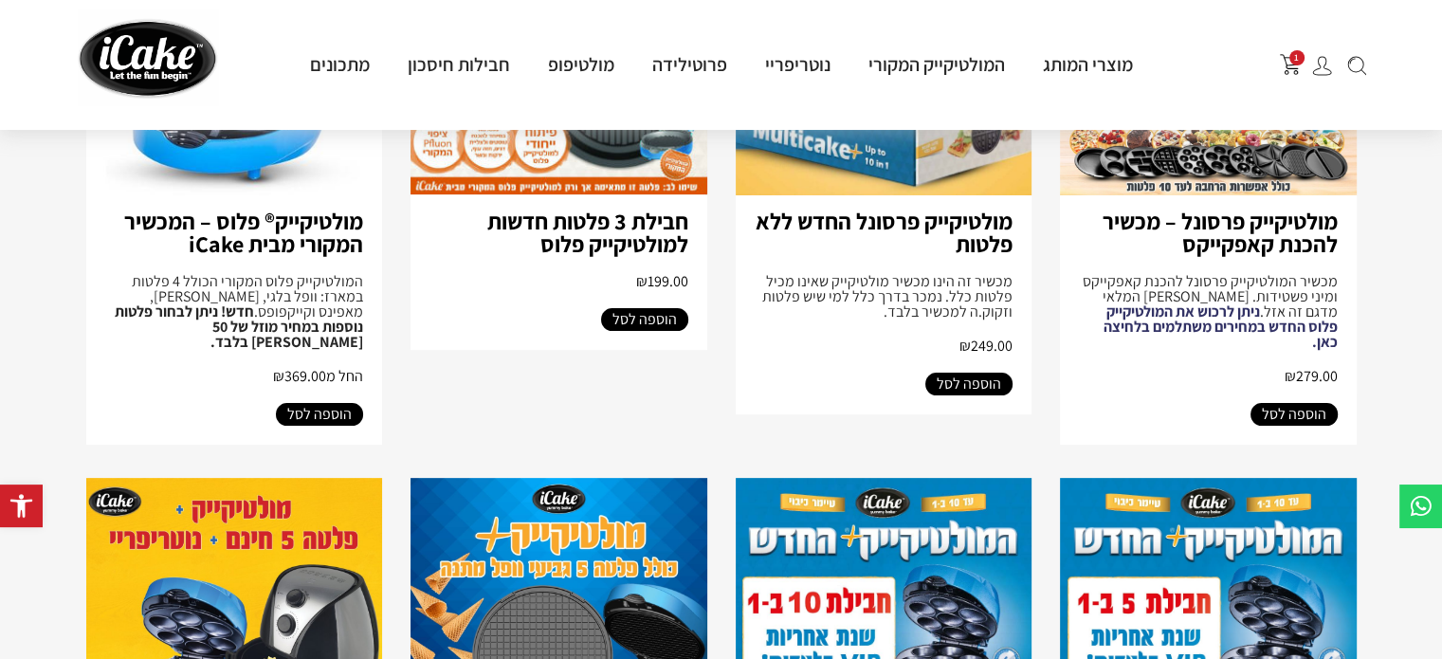
scroll to position [417, 0]
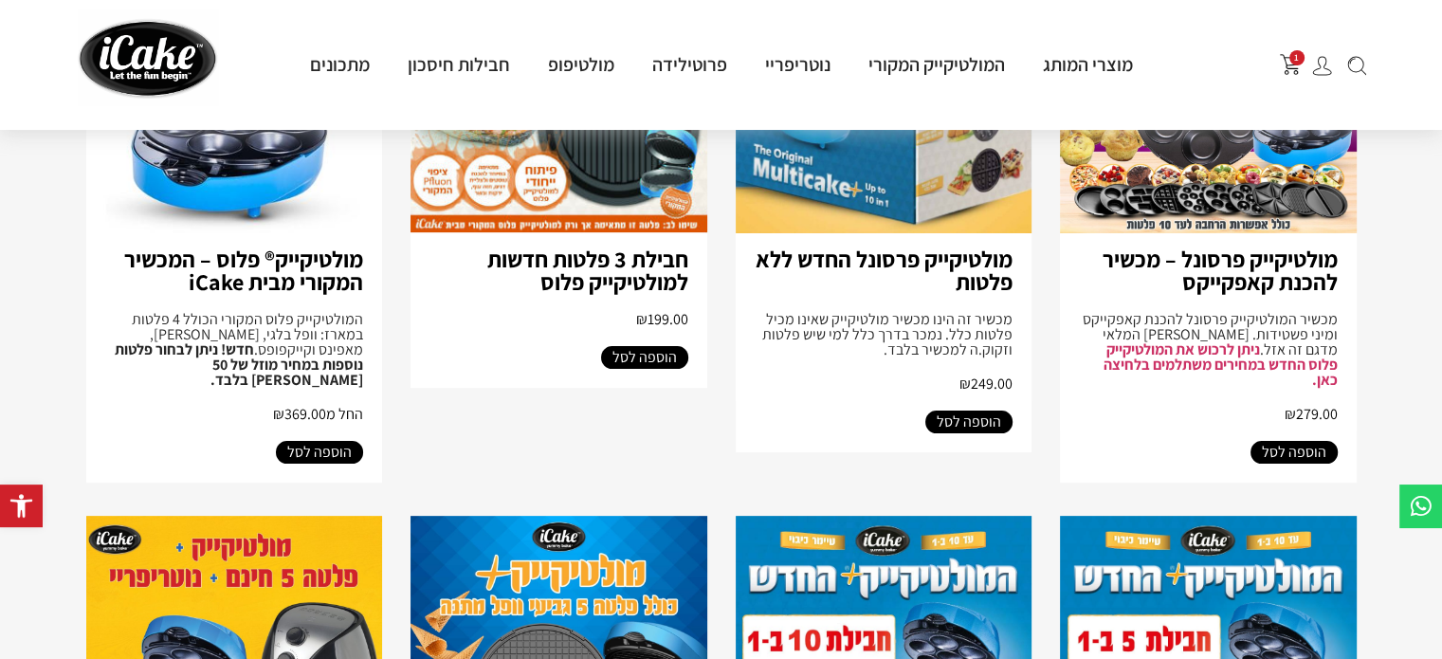
click at [341, 441] on span "הוספה לסל" at bounding box center [319, 452] width 64 height 23
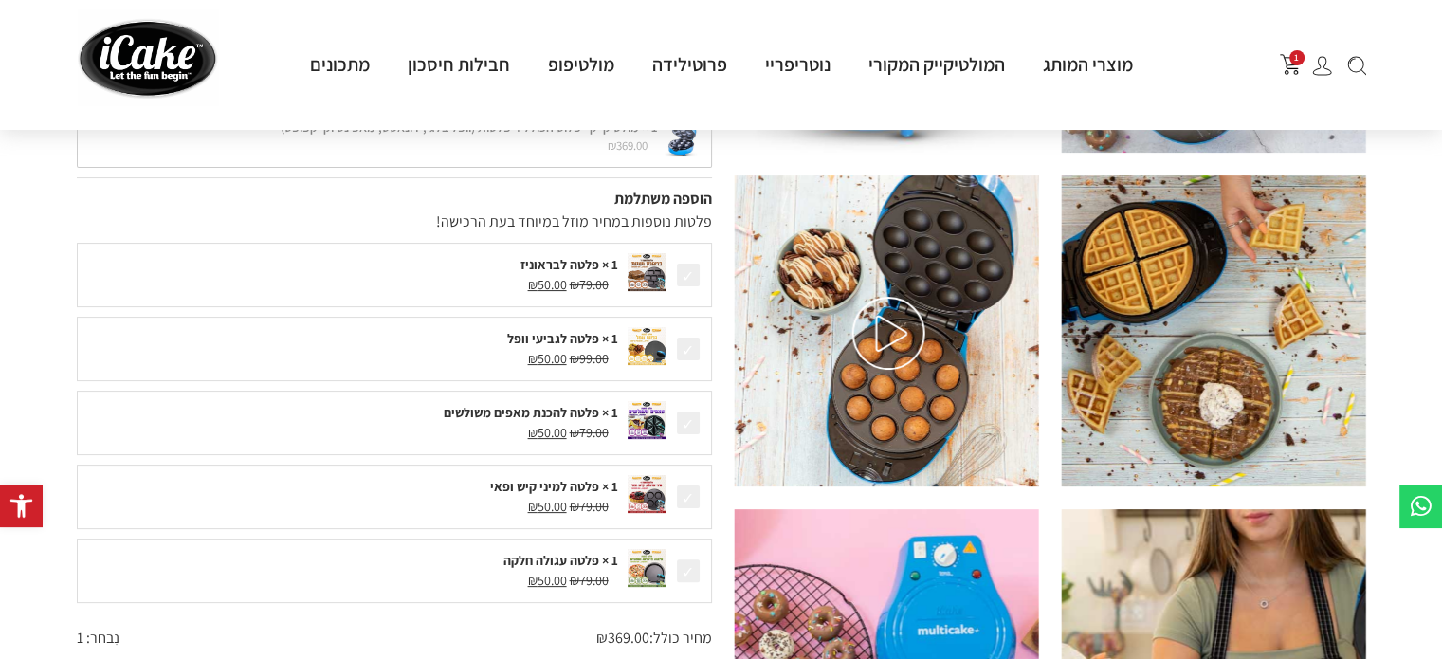
scroll to position [382, 0]
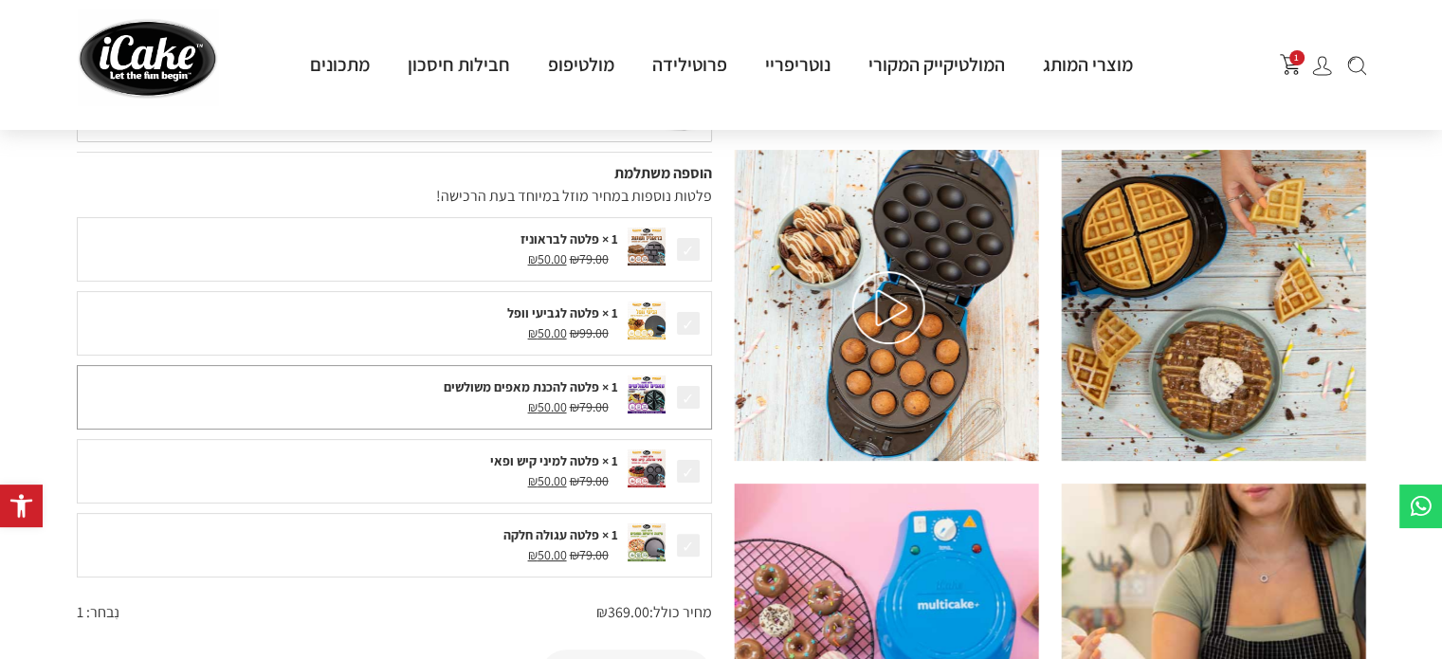
click at [687, 394] on span at bounding box center [688, 397] width 27 height 27
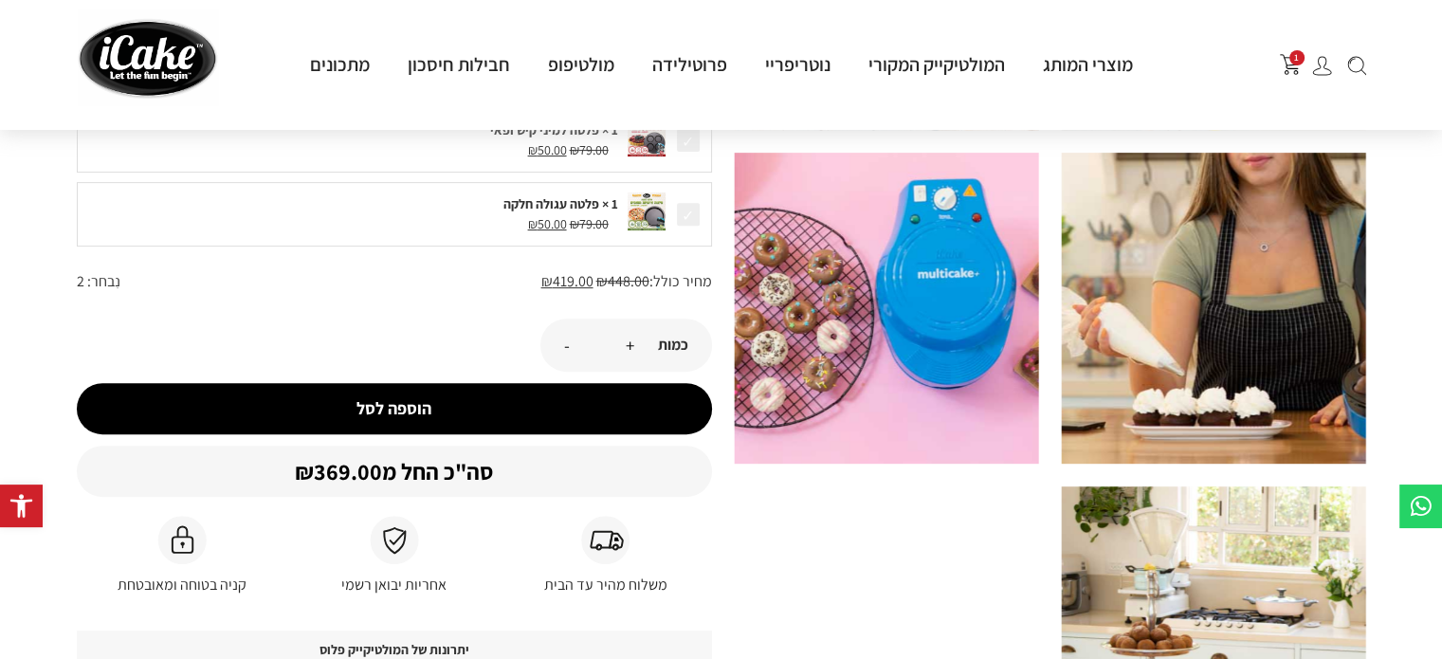
scroll to position [719, 0]
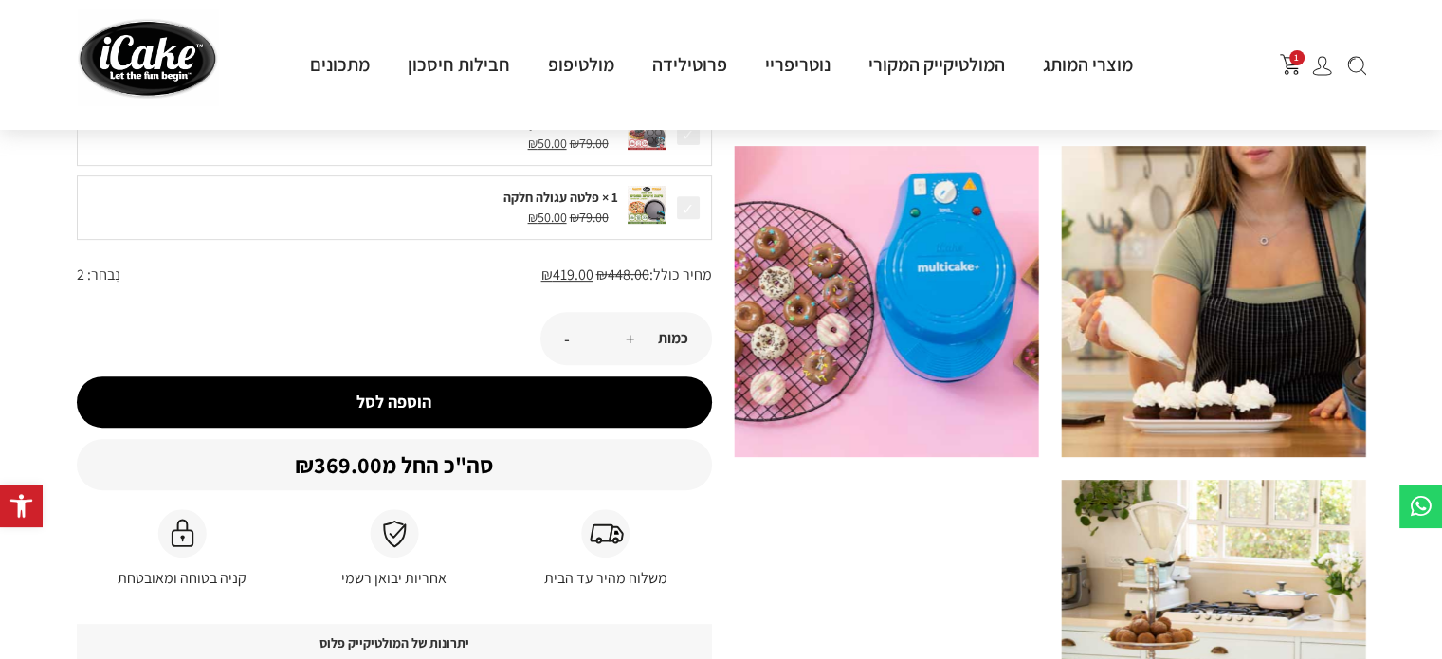
click at [403, 393] on button "הוספה לסל" at bounding box center [394, 401] width 635 height 51
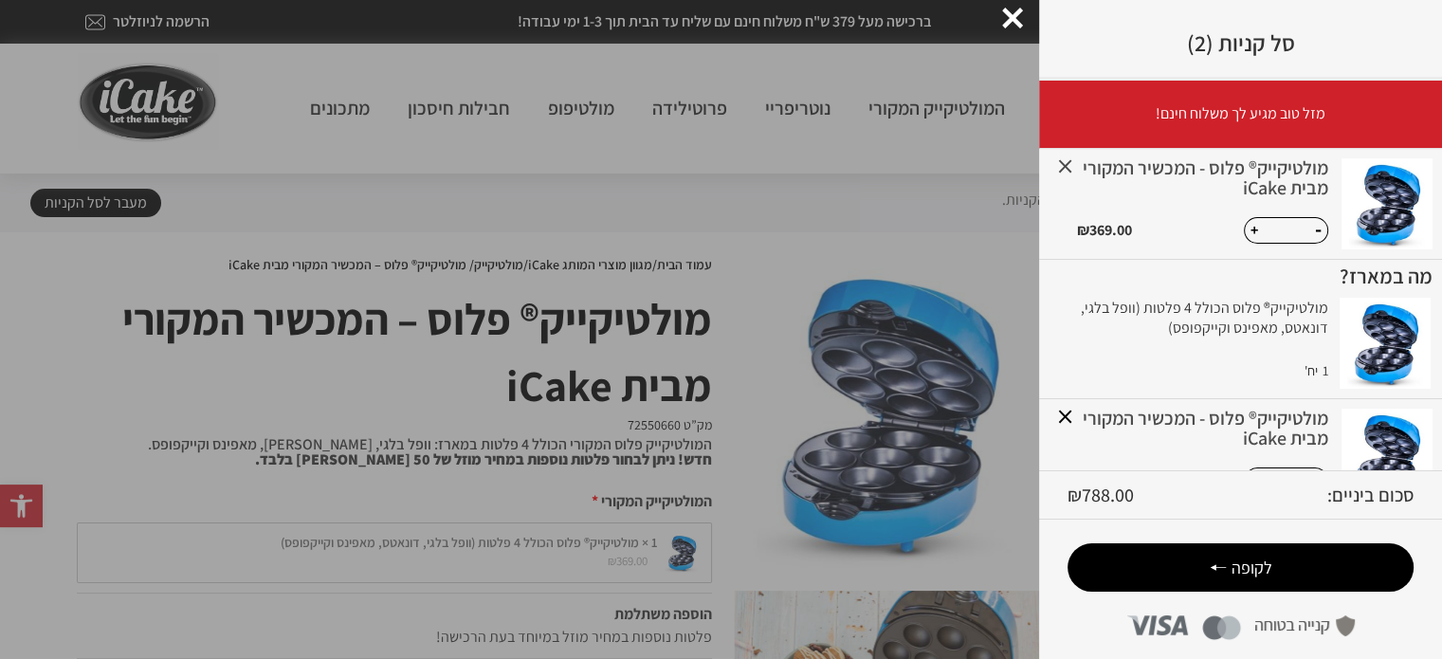
click at [1077, 164] on link "×" at bounding box center [1064, 165] width 33 height 33
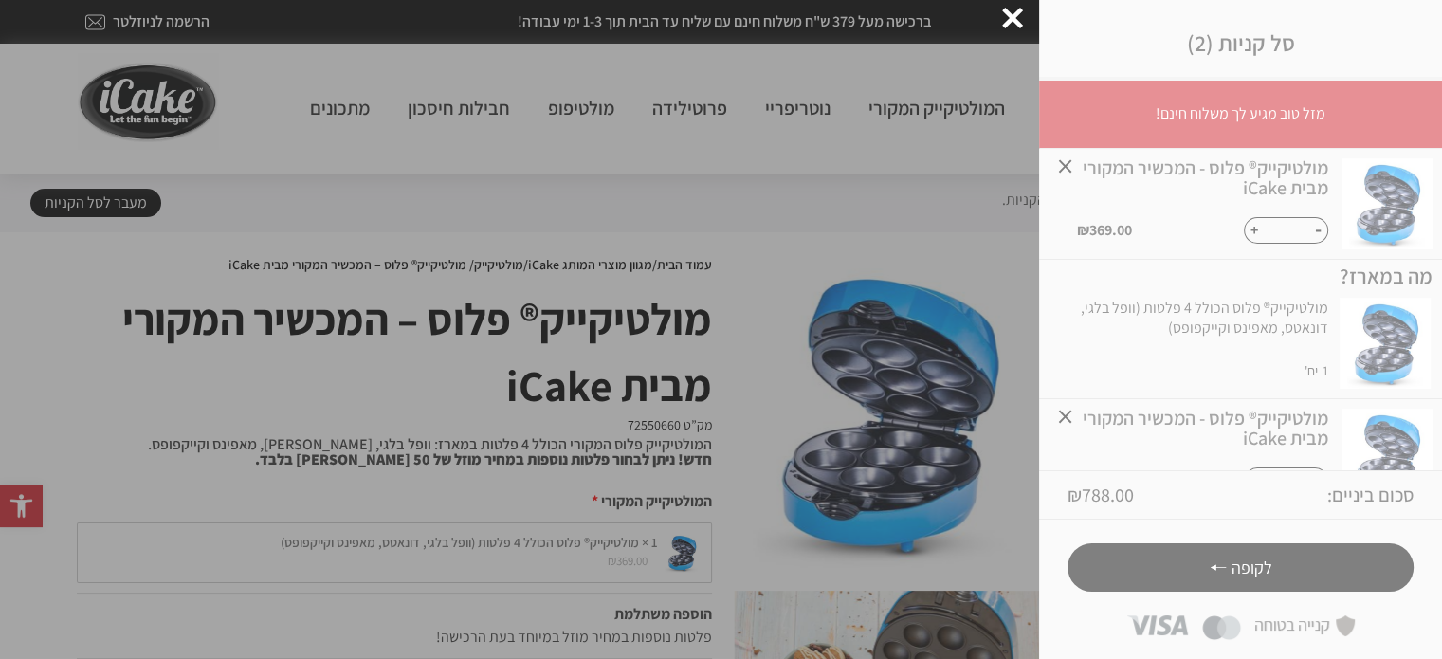
drag, startPoint x: 1048, startPoint y: 165, endPoint x: 1057, endPoint y: 308, distance: 143.4
click at [1057, 308] on div "סל קניות (2) מזל טוב מגיע לך משלוח חינם! רק עוד ₪ -409 - שליח חינם עד הבית! × מ…" at bounding box center [1240, 329] width 403 height 659
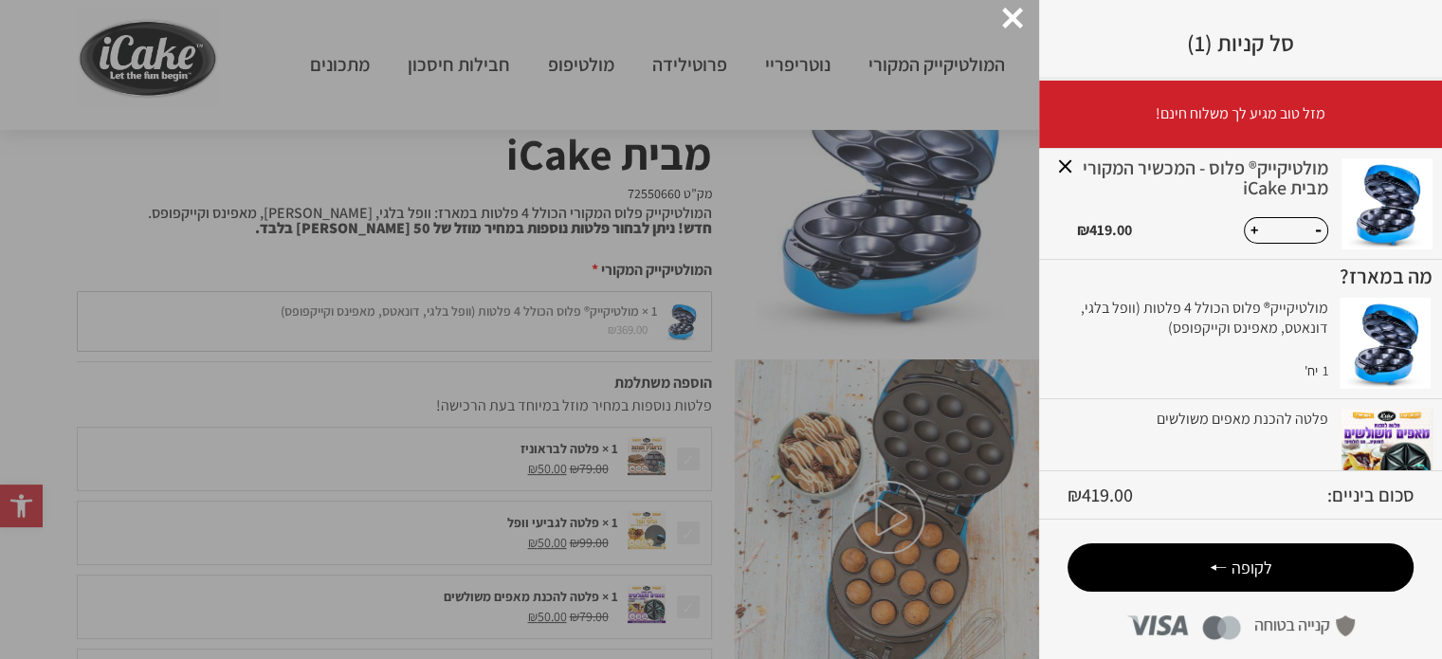
scroll to position [239, 0]
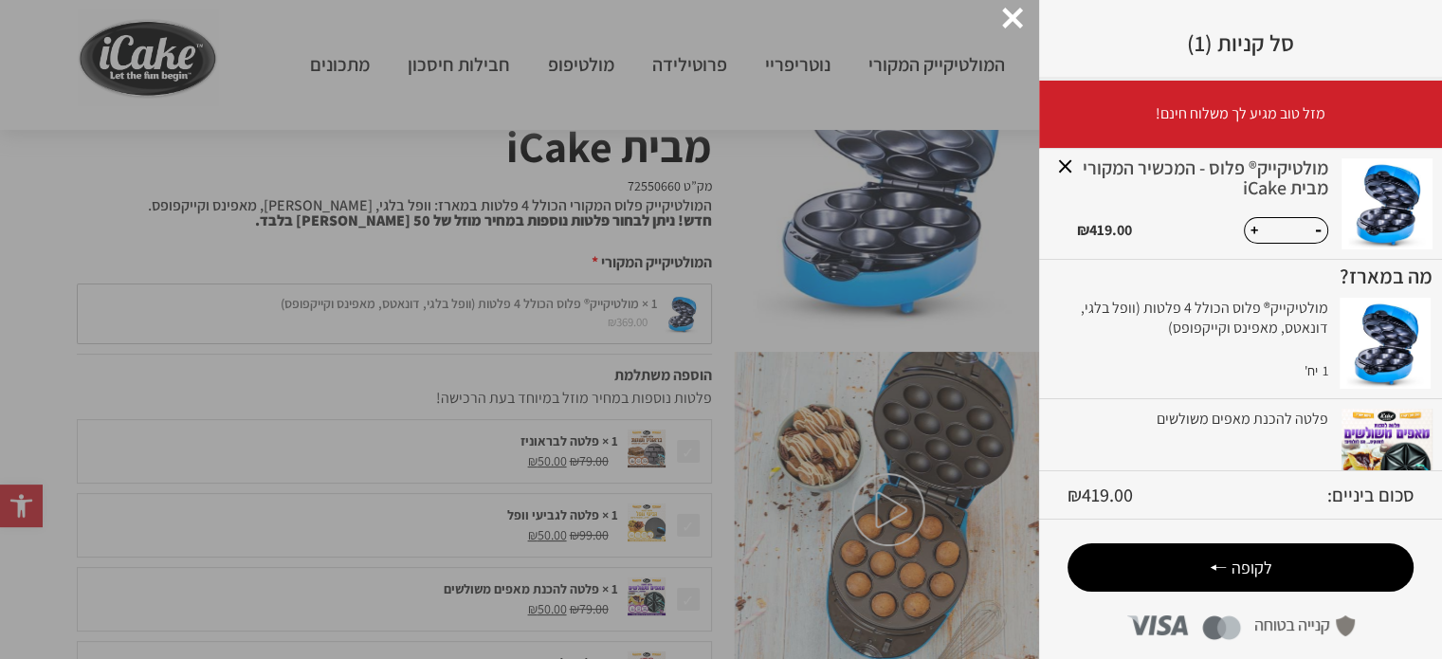
click at [1245, 574] on span "לקופה" at bounding box center [1251, 567] width 41 height 22
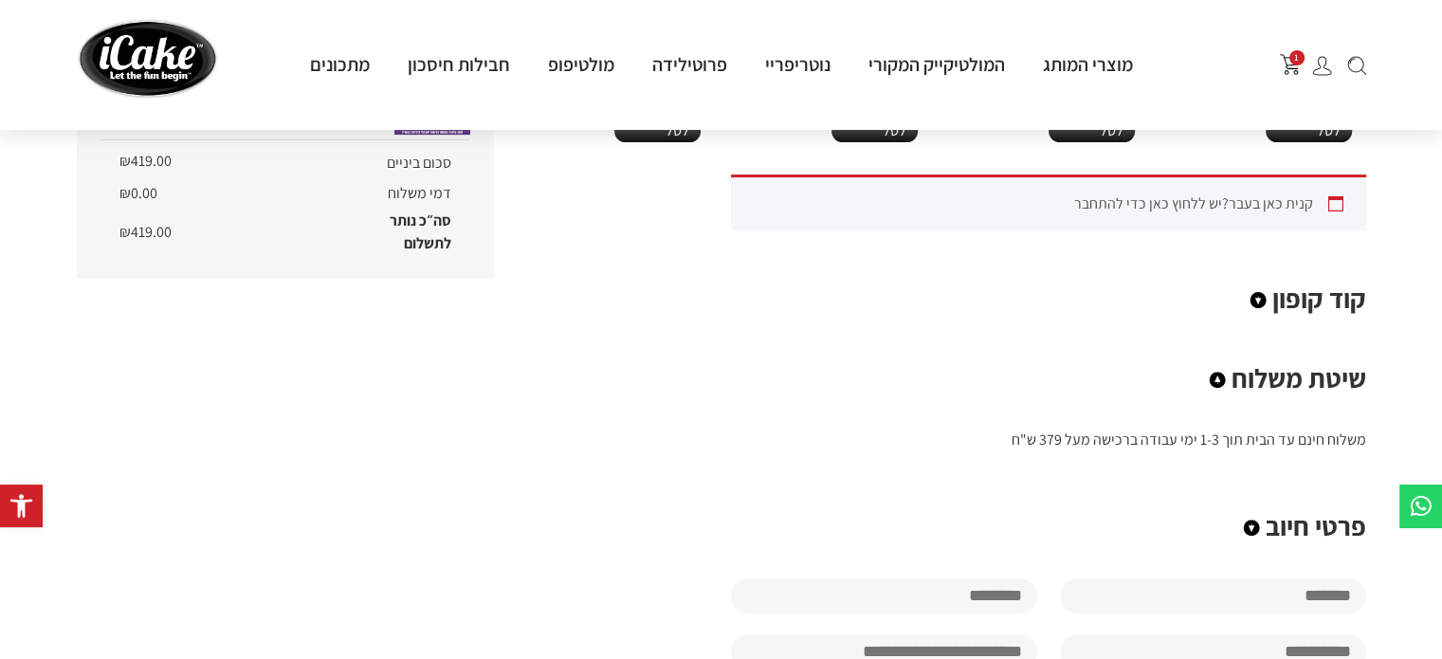
scroll to position [797, 0]
